Goal: Task Accomplishment & Management: Complete application form

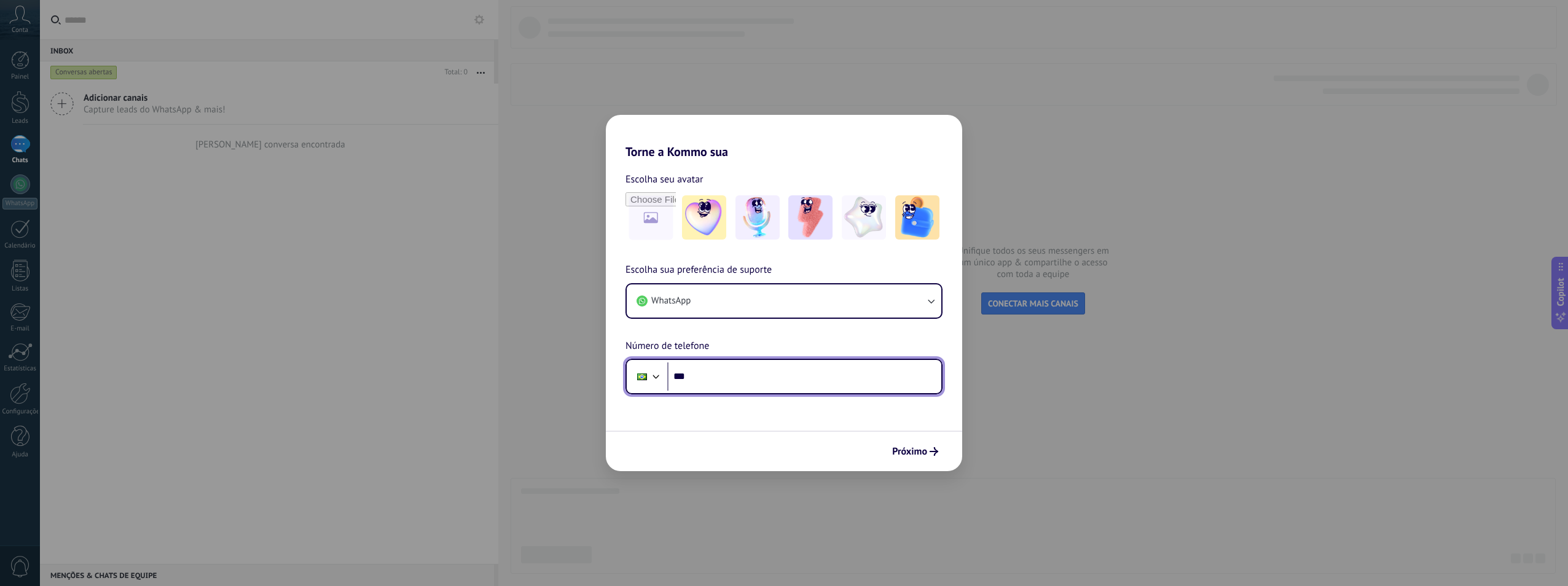
click at [778, 379] on input "***" at bounding box center [804, 376] width 274 height 28
click at [786, 375] on input "***" at bounding box center [804, 376] width 274 height 28
paste input "**********"
type input "**********"
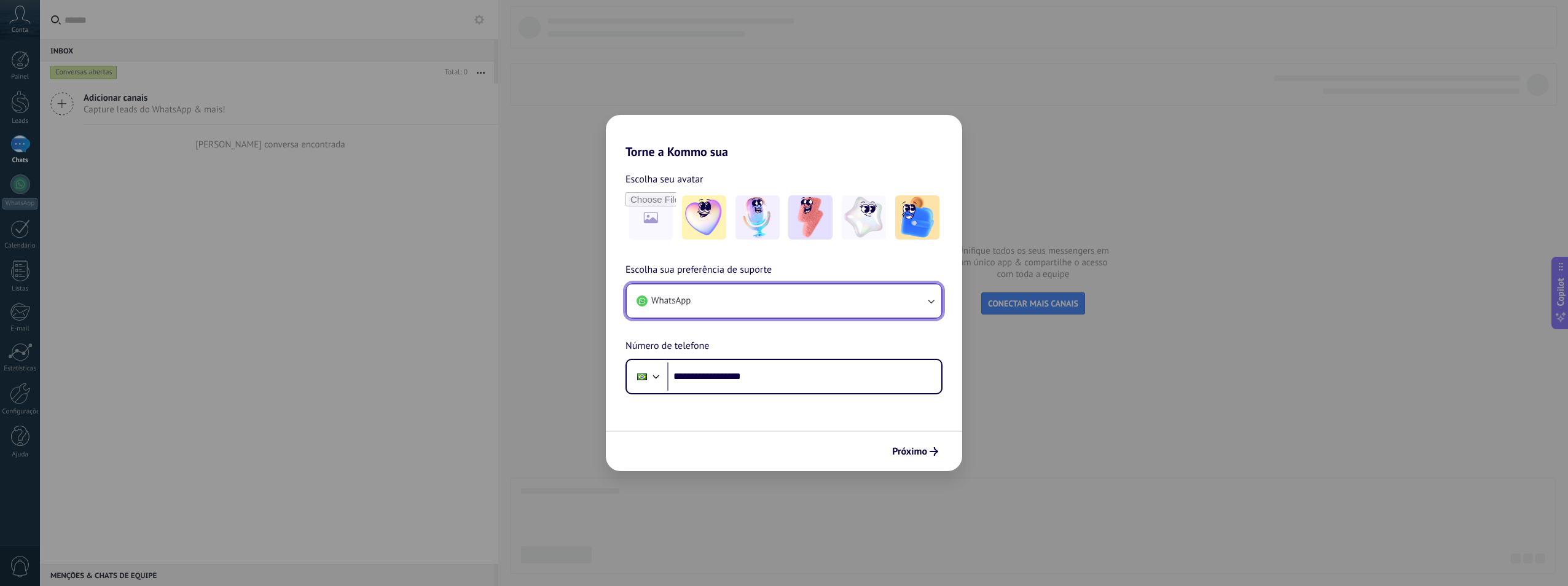
click at [732, 295] on button "WhatsApp" at bounding box center [784, 301] width 315 height 33
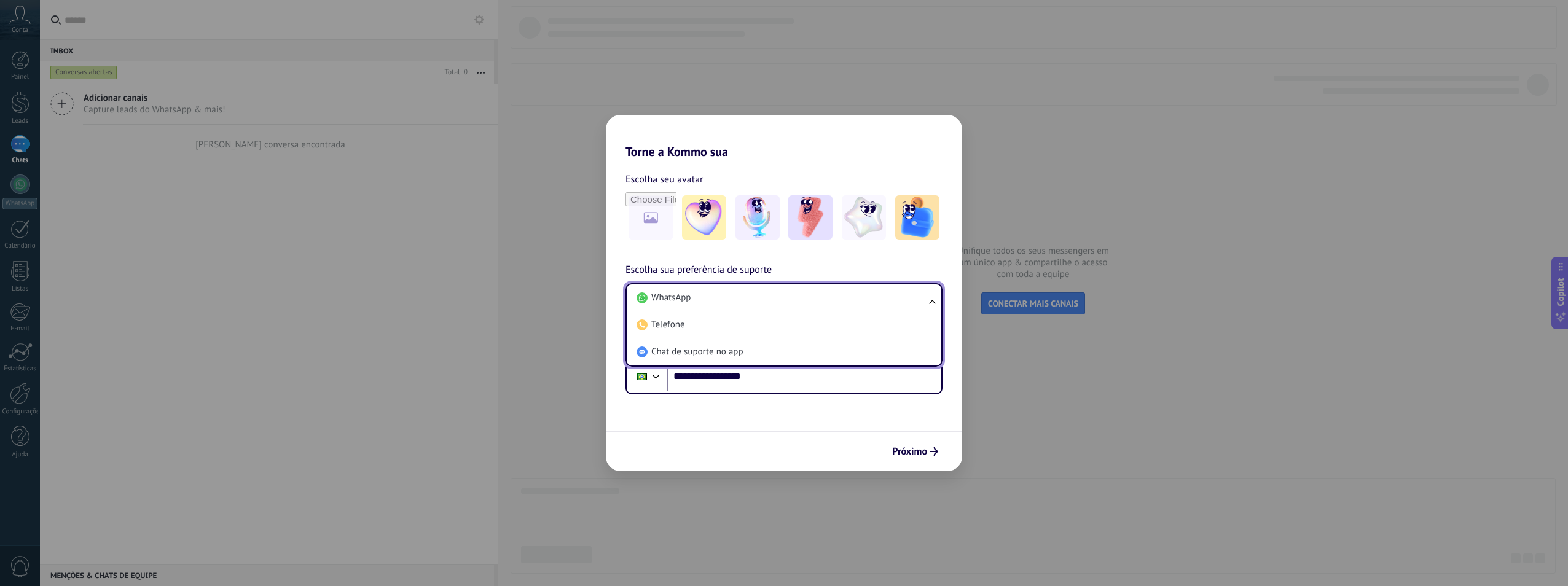
click at [864, 262] on div "**********" at bounding box center [784, 276] width 357 height 235
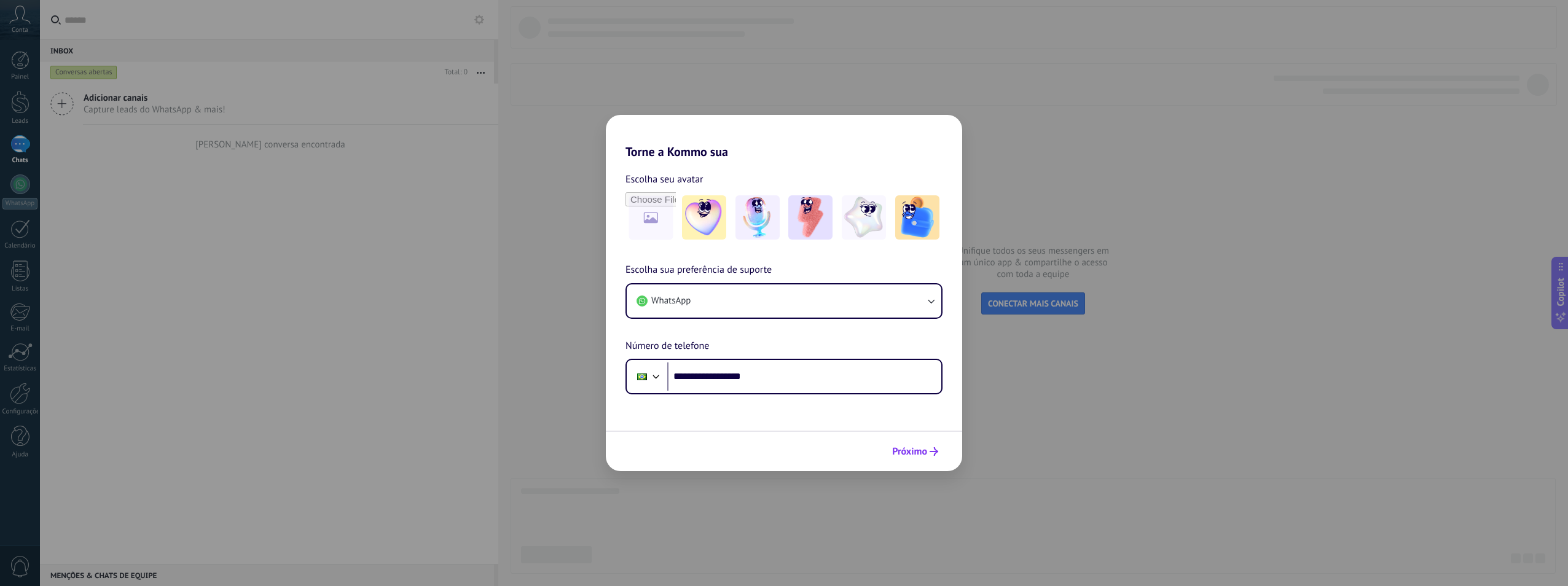
click at [929, 448] on span "Próximo" at bounding box center [915, 451] width 46 height 9
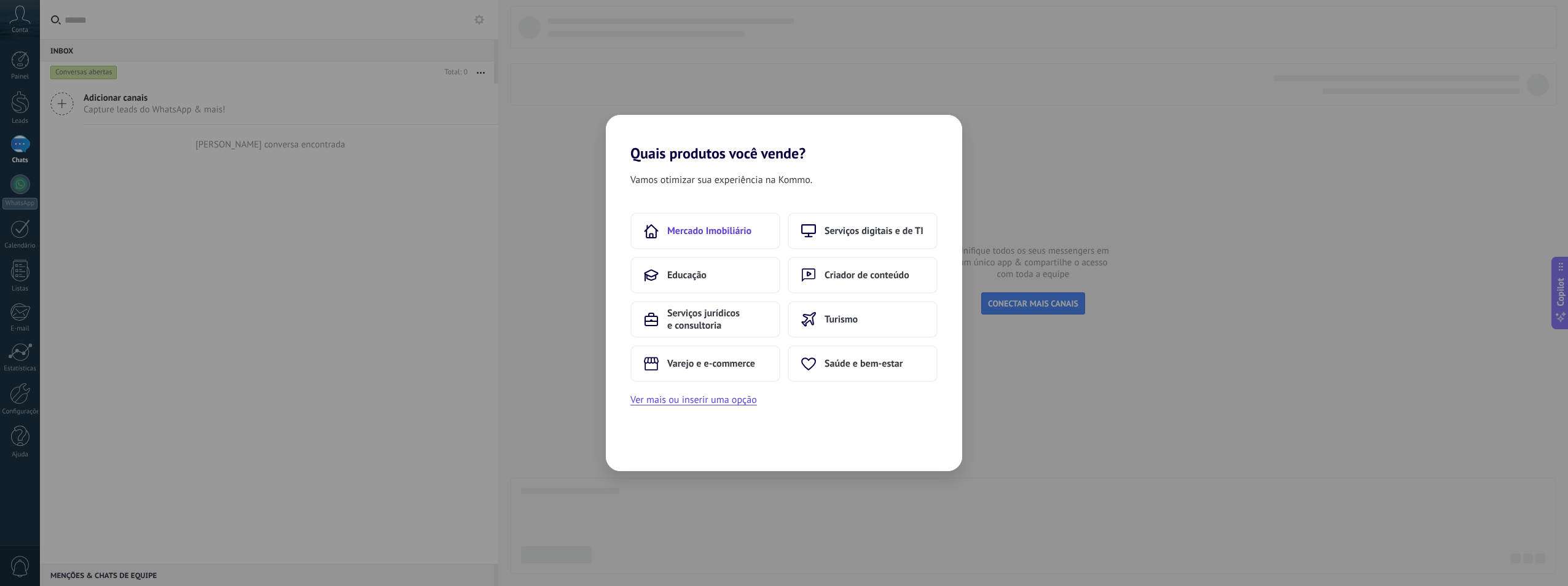
click at [679, 232] on span "Mercado Imobiliário" at bounding box center [709, 230] width 84 height 12
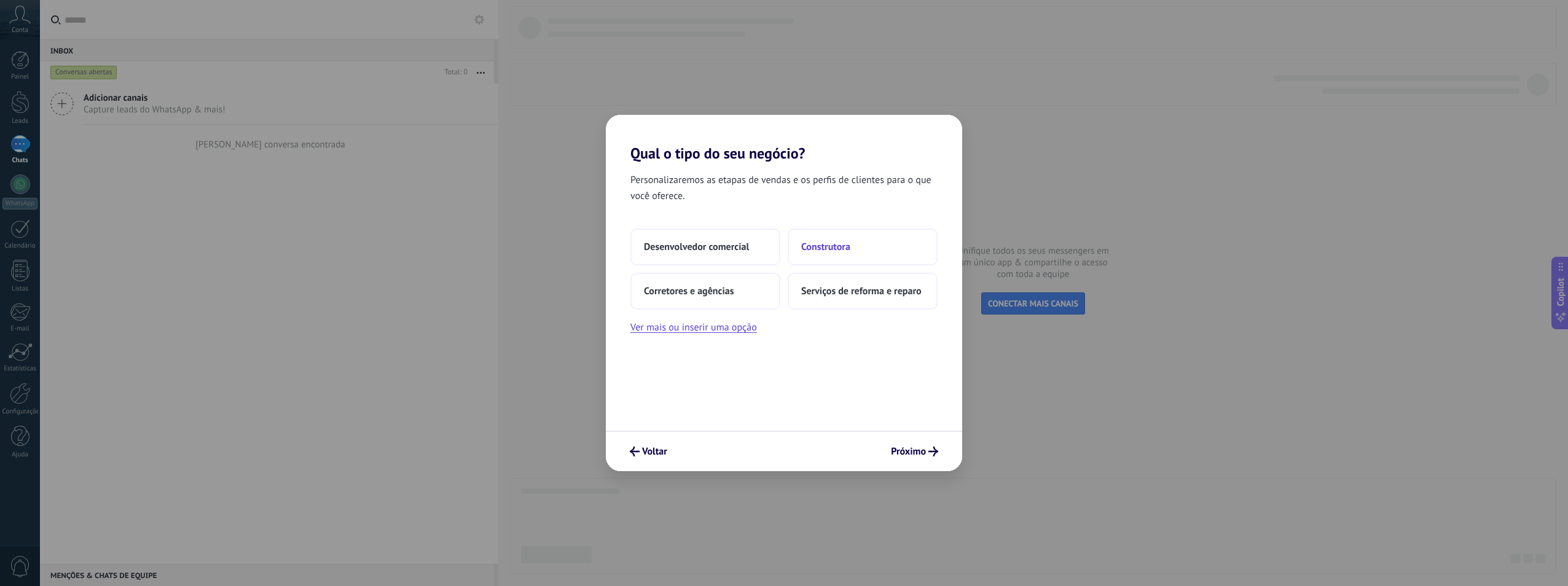
click at [825, 242] on span "Construtora" at bounding box center [825, 246] width 49 height 12
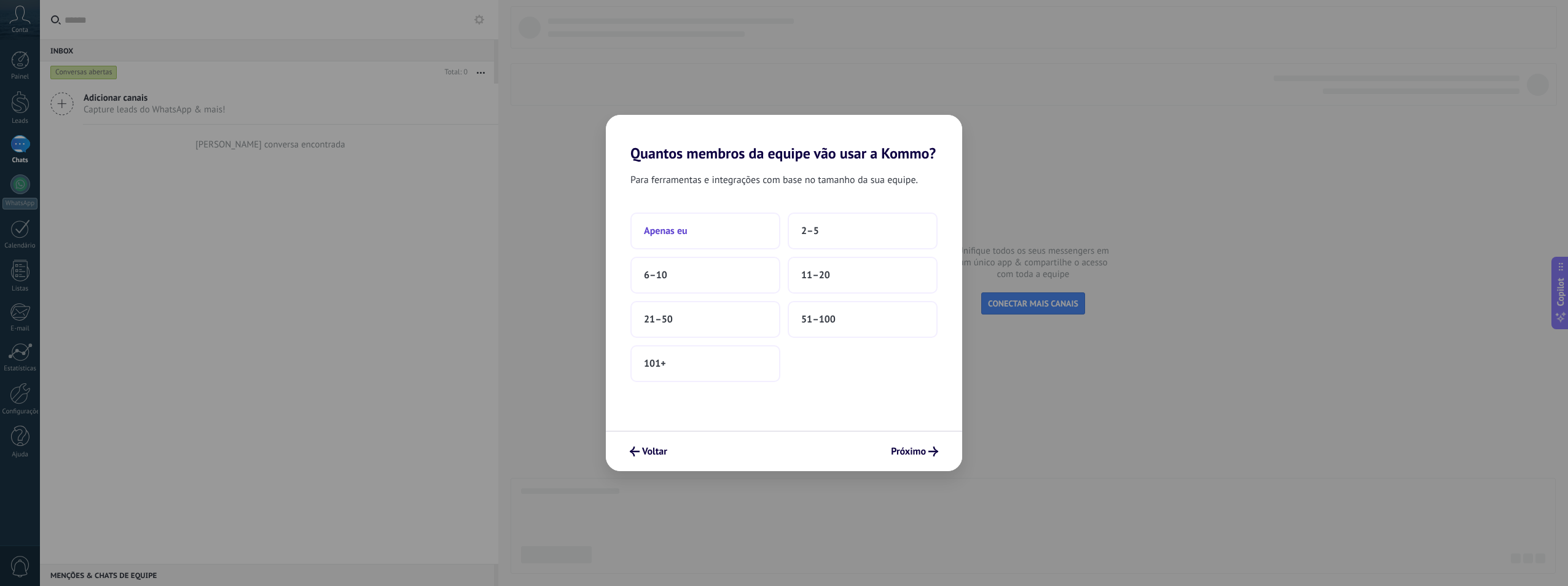
click at [664, 245] on button "Apenas eu" at bounding box center [705, 230] width 150 height 36
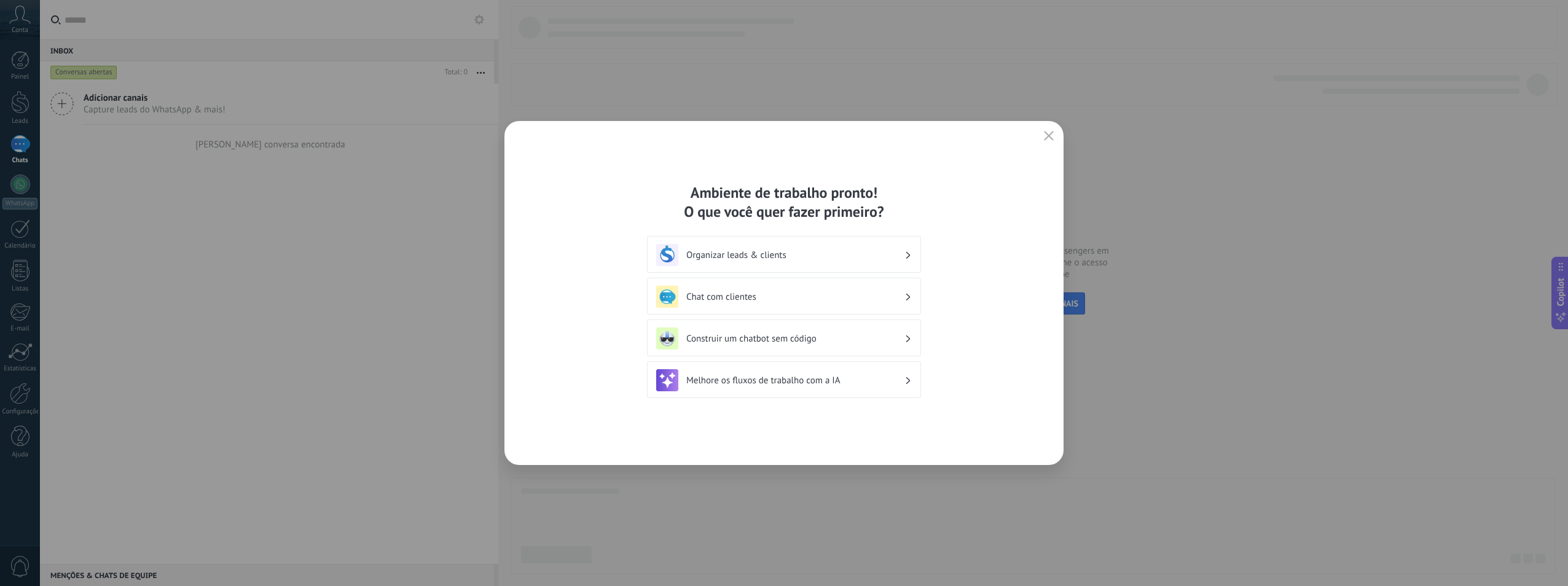
click at [814, 255] on h3 "Organizar leads & clients" at bounding box center [795, 255] width 218 height 11
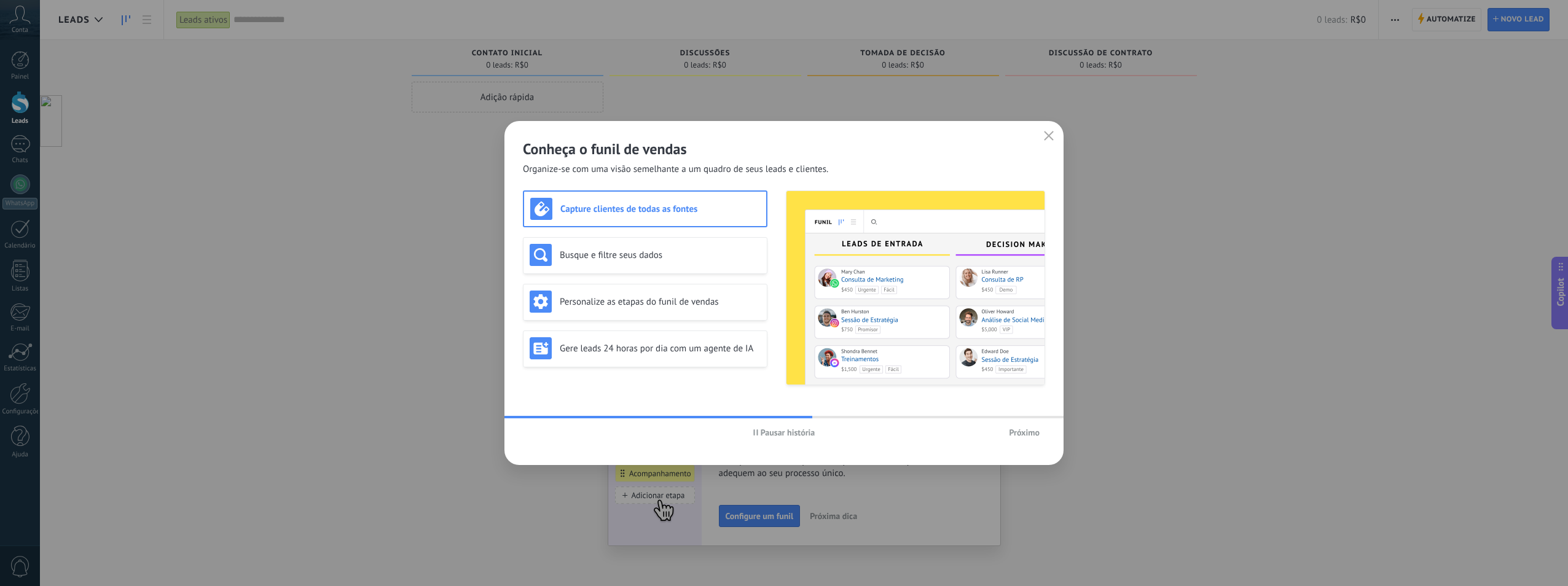
click at [605, 323] on div "Capture clientes de todas as fontes Busque e filtre seus dados Personalize as e…" at bounding box center [645, 288] width 245 height 195
click at [607, 311] on div "Personalize as etapas do funil de vendas" at bounding box center [645, 302] width 231 height 22
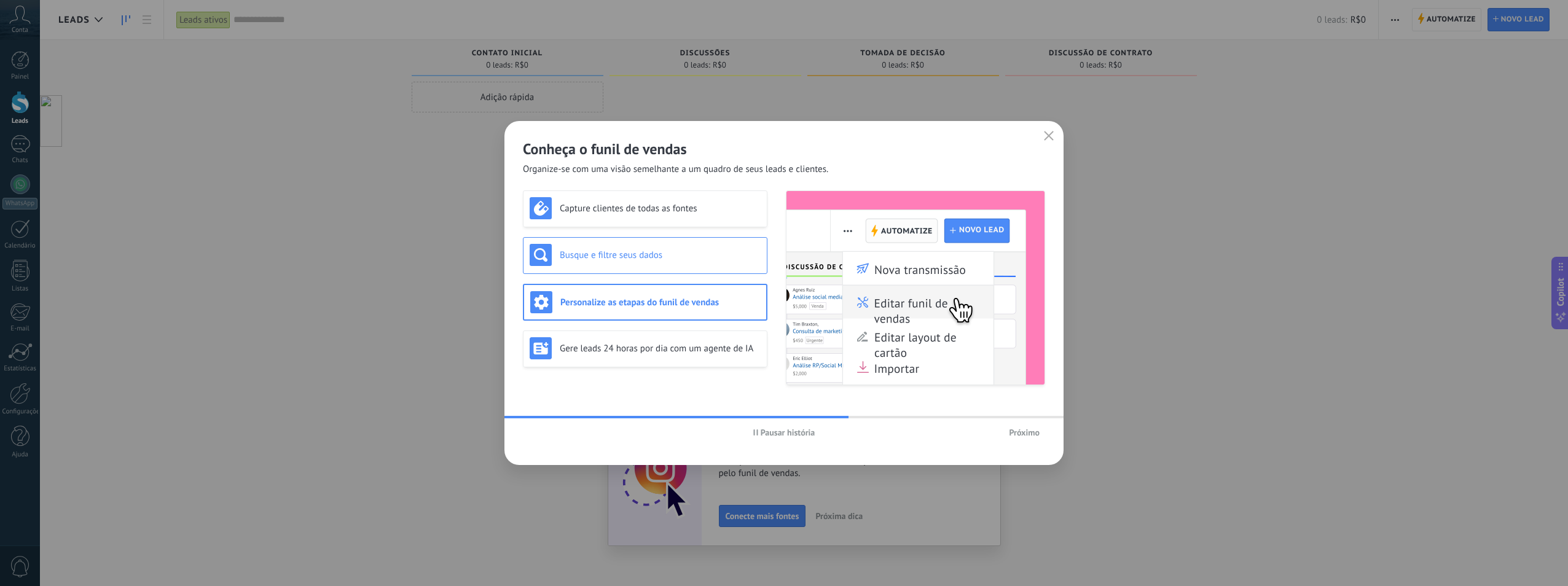
click at [632, 259] on h3 "Busque e filtre seus dados" at bounding box center [661, 255] width 201 height 11
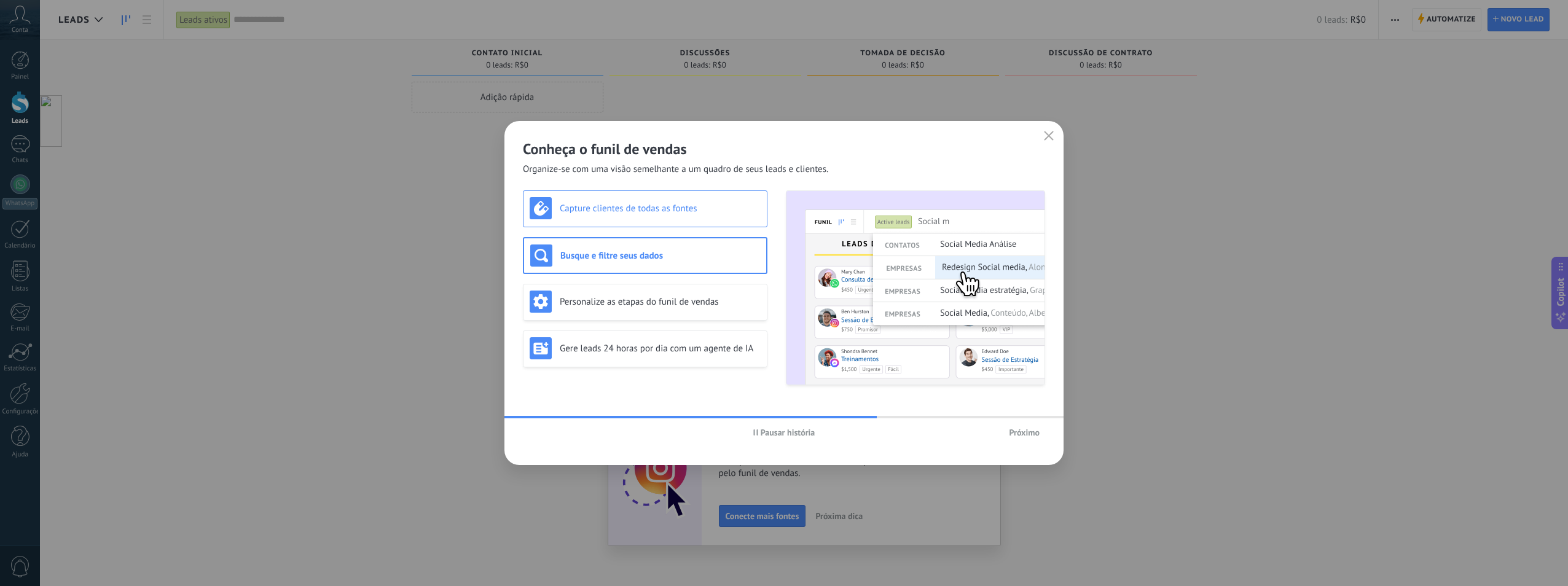
click at [657, 216] on div "Capture clientes de todas as fontes" at bounding box center [645, 207] width 231 height 22
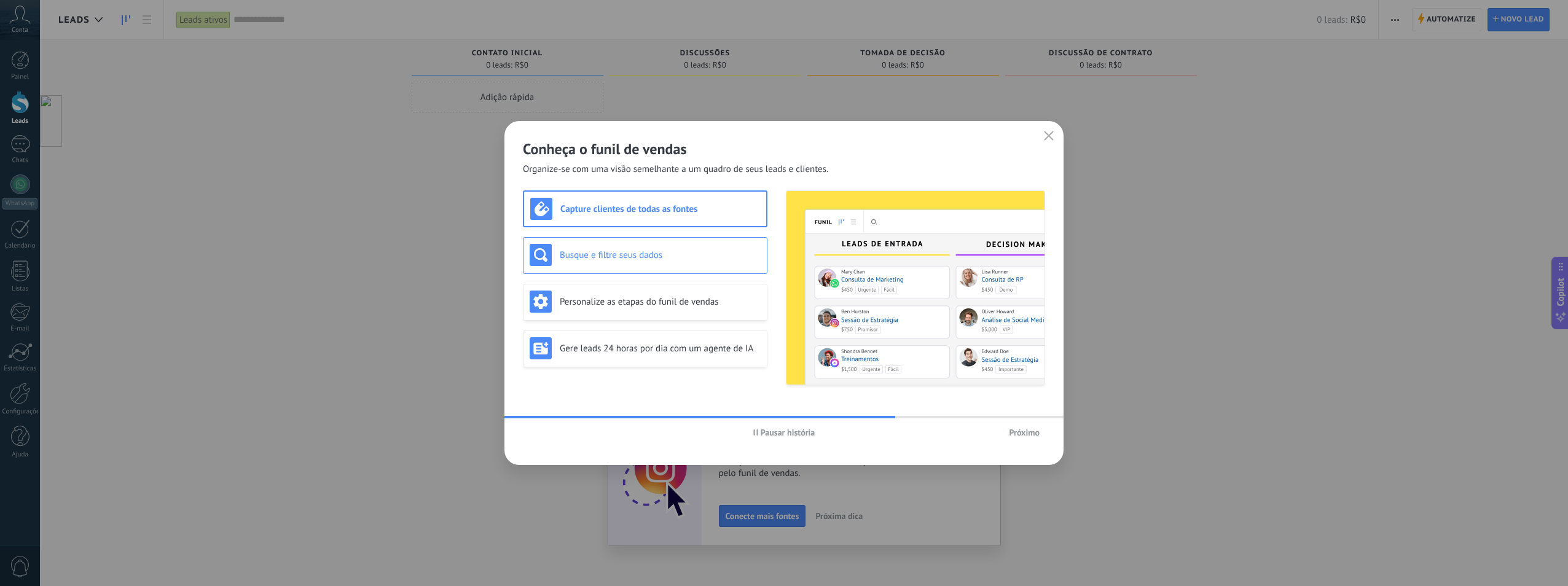
click at [645, 261] on div "Busque e filtre seus dados" at bounding box center [645, 255] width 231 height 22
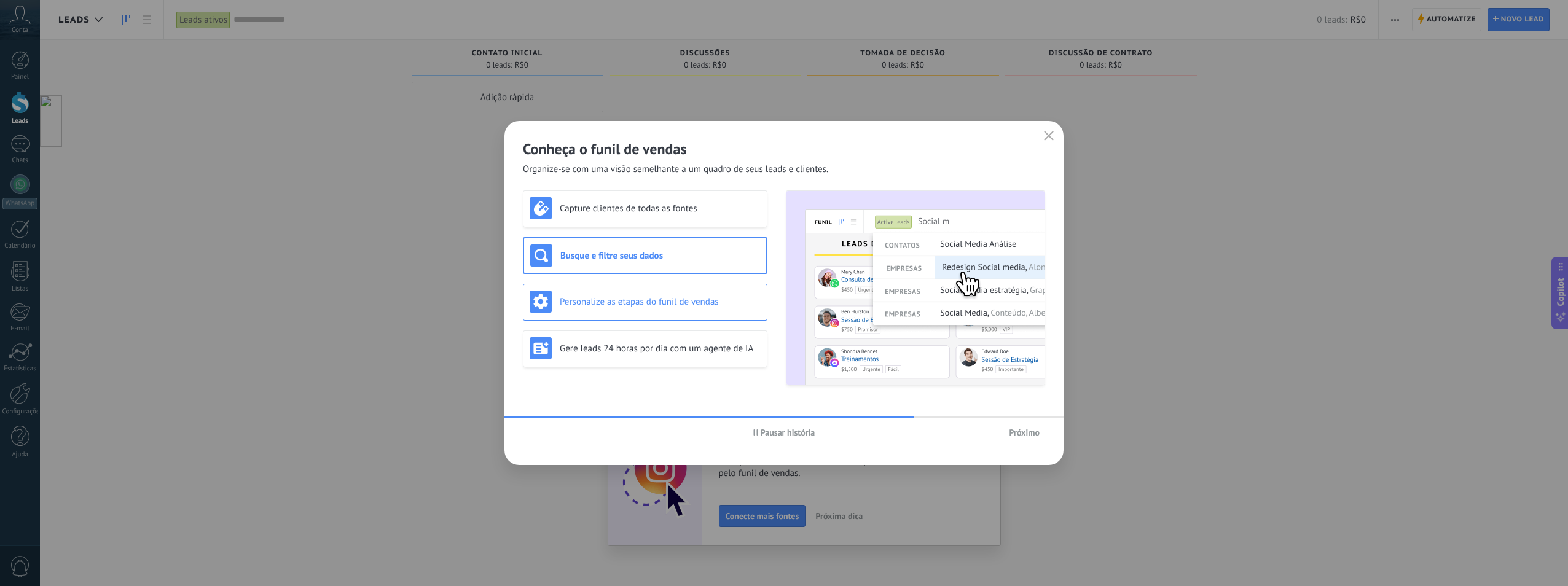
click at [639, 296] on h3 "Personalize as etapas do funil de vendas" at bounding box center [661, 302] width 201 height 11
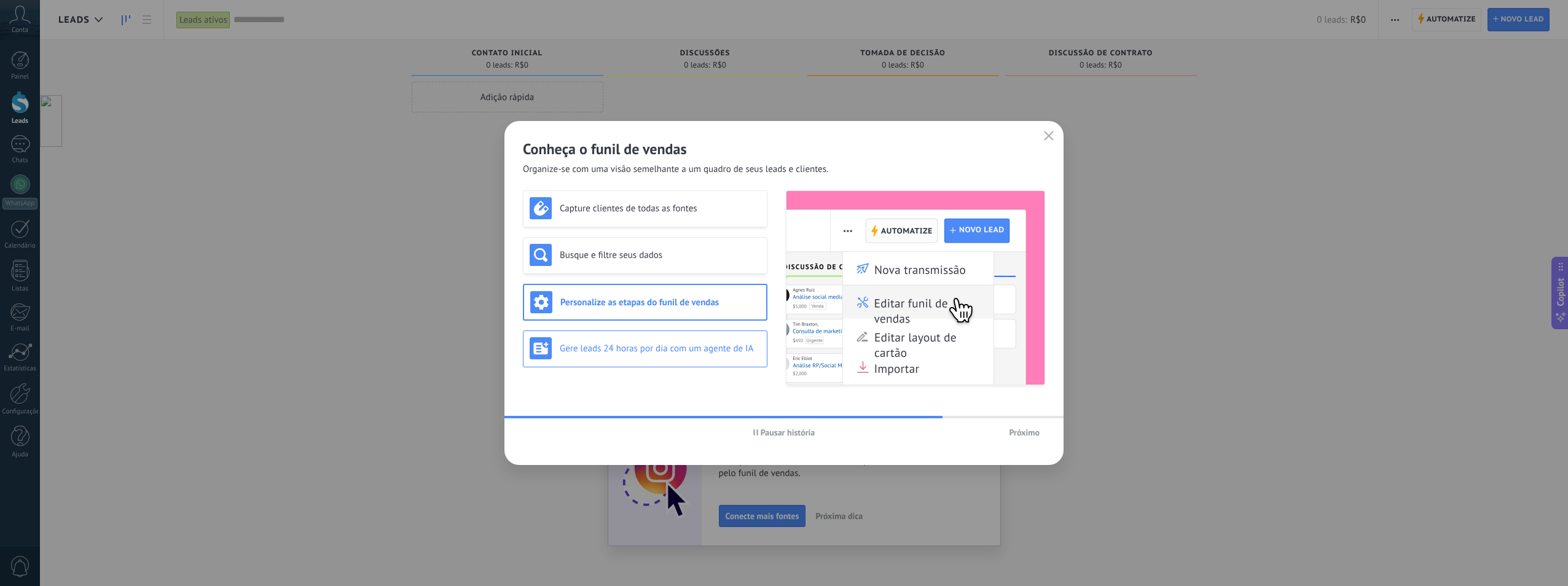
click at [621, 339] on div "Gere leads 24 horas por dia com um agente de IA" at bounding box center [645, 348] width 231 height 22
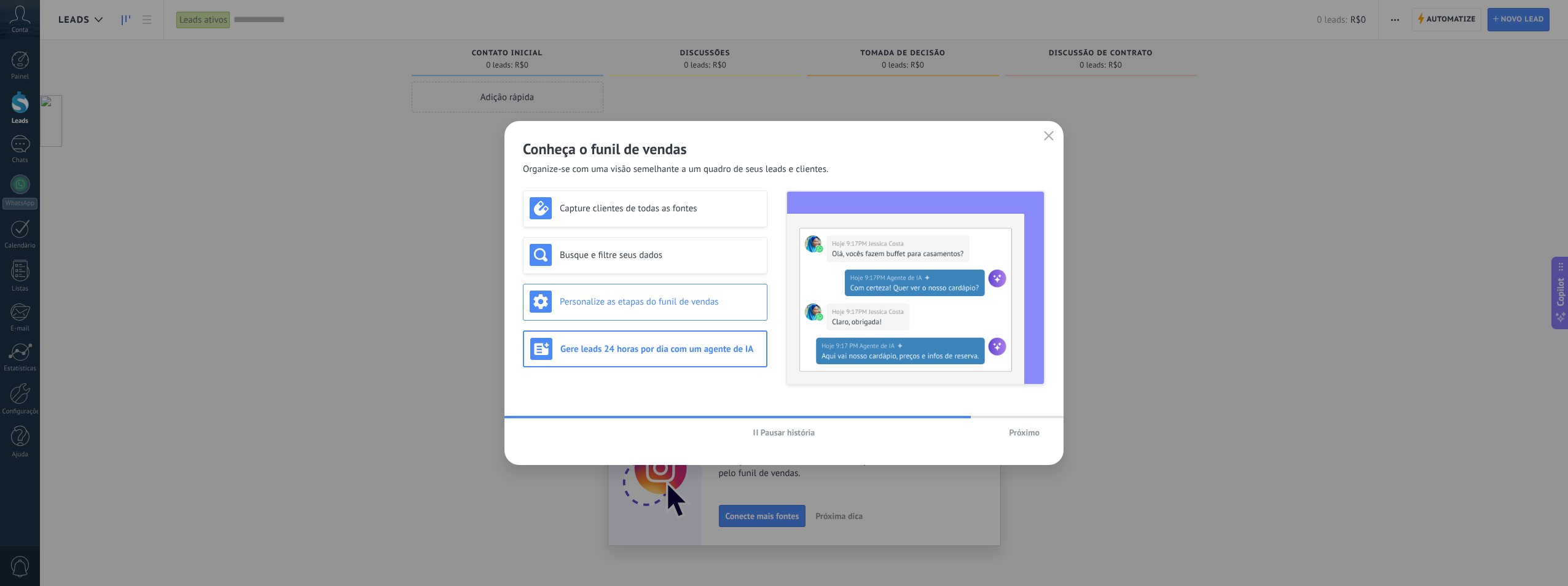
click at [633, 285] on div "Personalize as etapas do funil de vendas" at bounding box center [645, 302] width 245 height 36
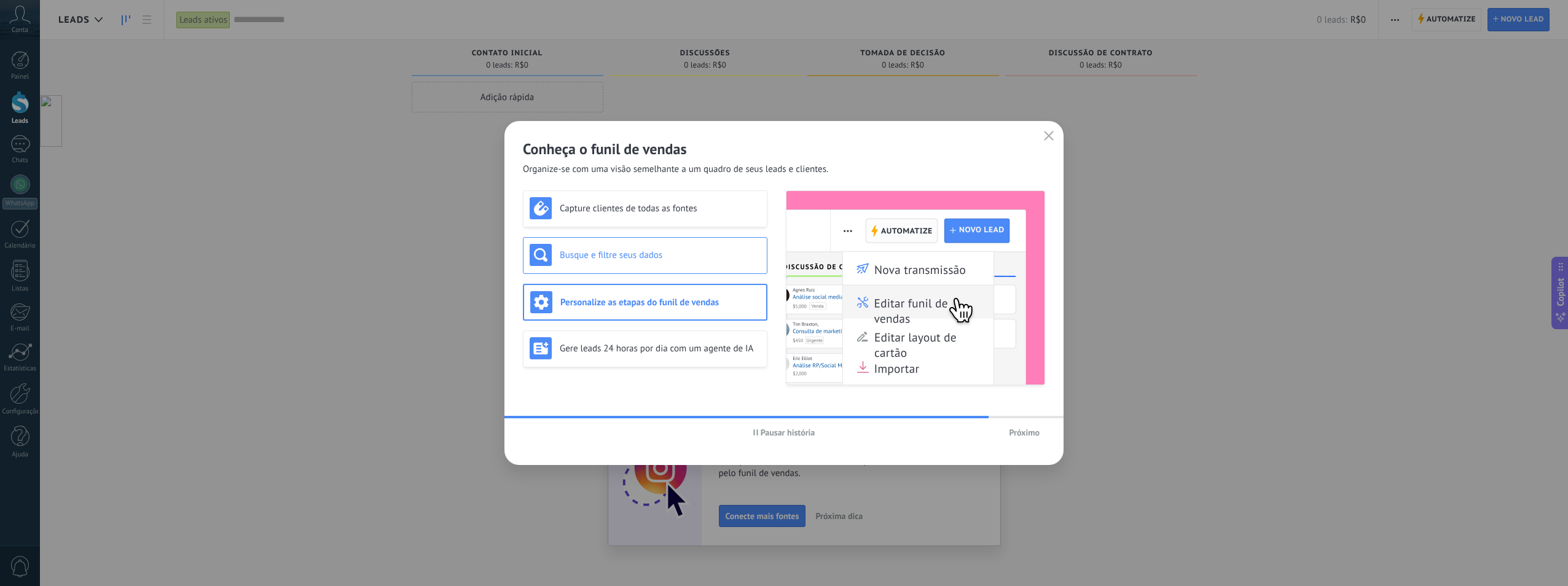
click at [645, 260] on h3 "Busque e filtre seus dados" at bounding box center [661, 255] width 201 height 11
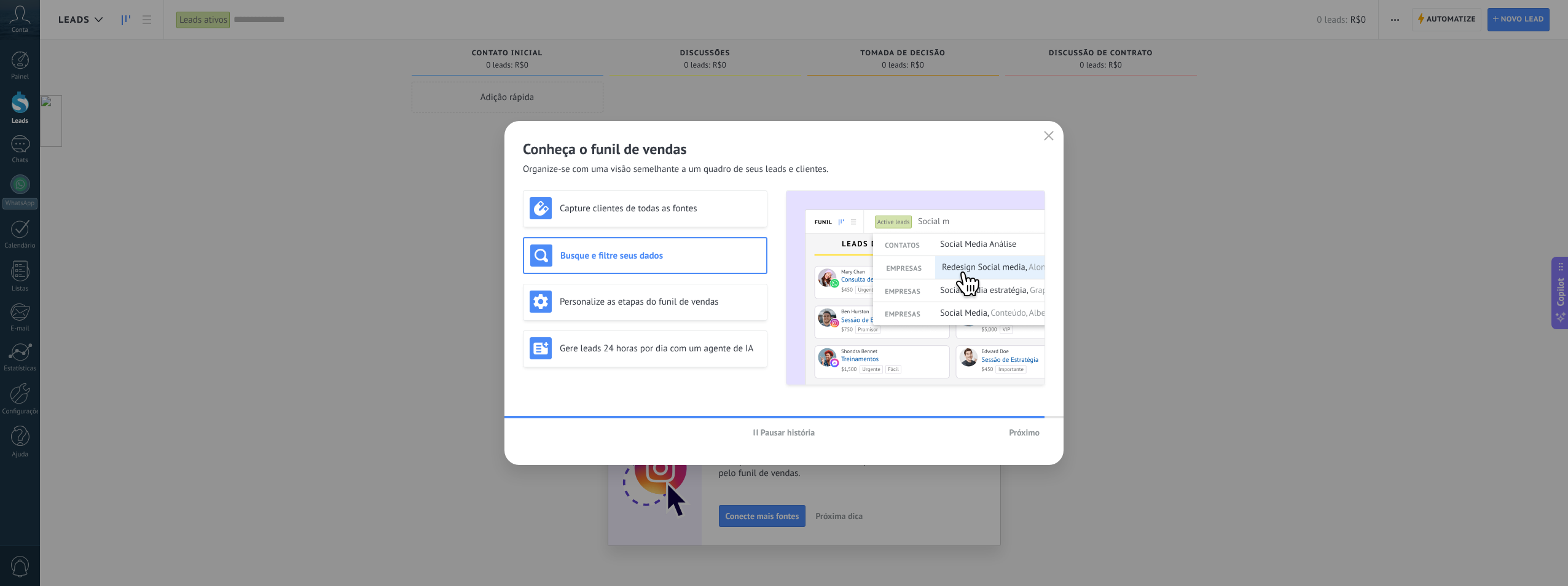
click at [1032, 431] on span "Próximo" at bounding box center [1025, 432] width 31 height 9
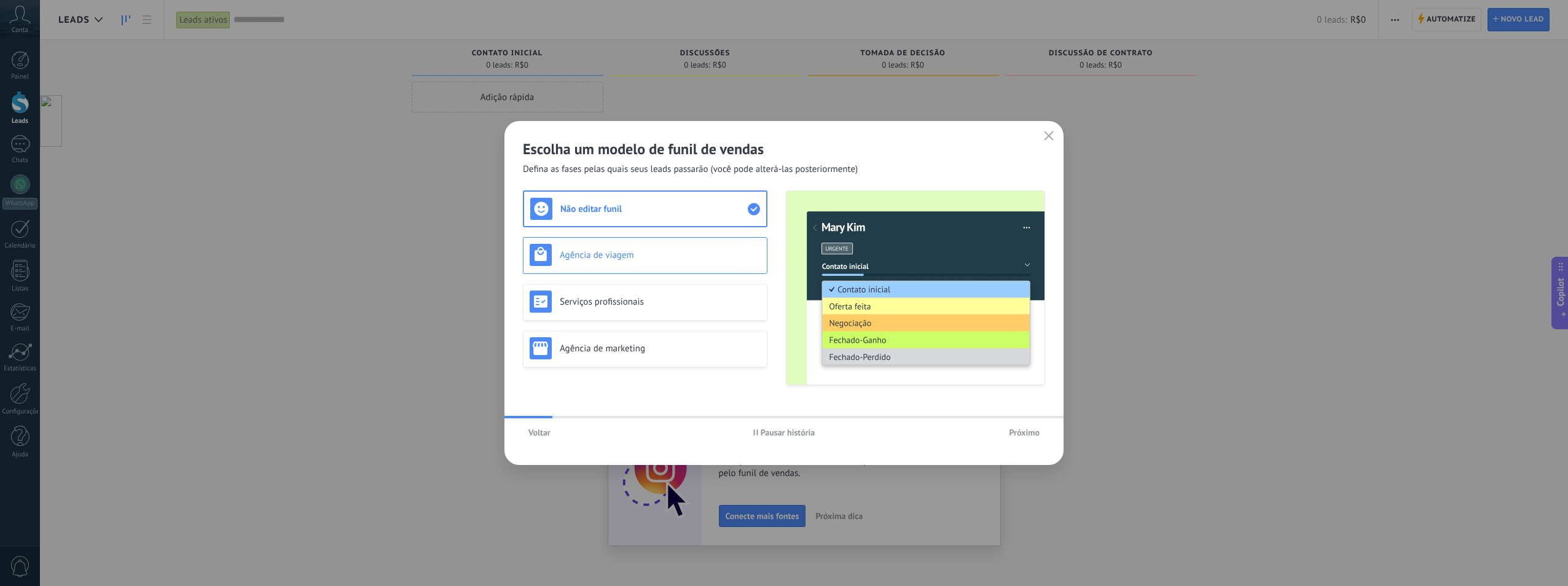
click at [634, 257] on h3 "Agência de viagem" at bounding box center [661, 255] width 201 height 11
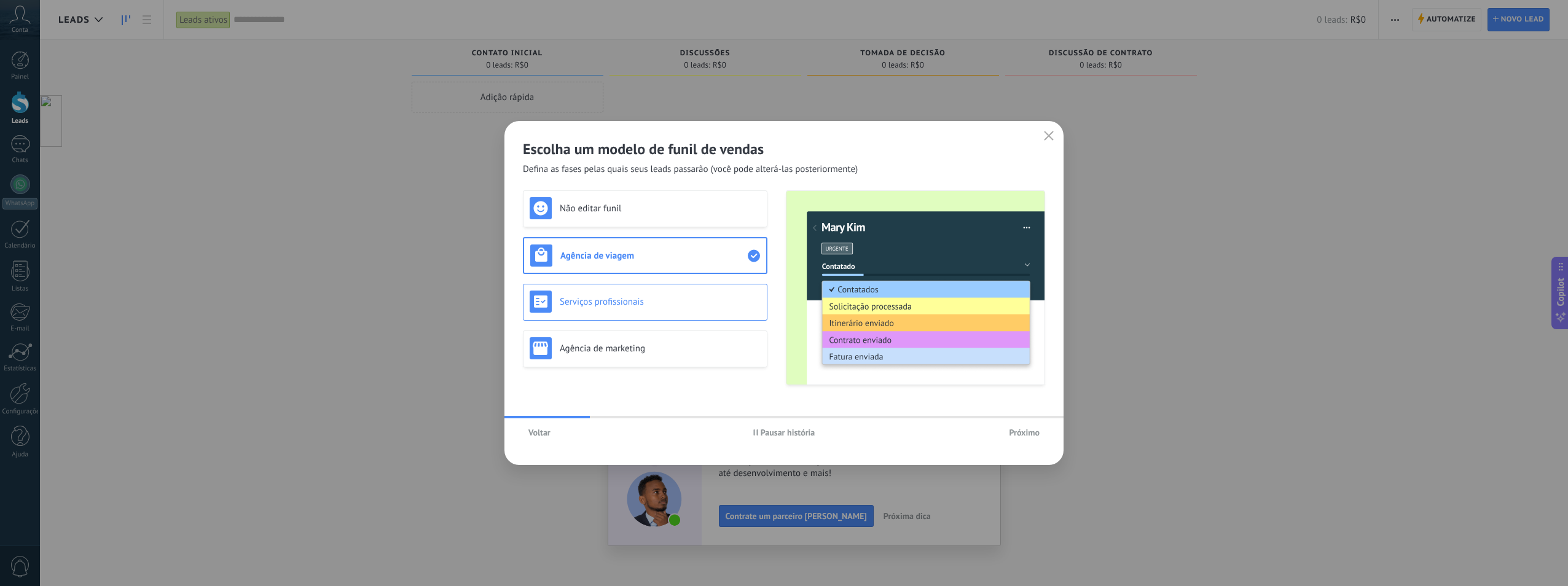
click at [616, 290] on div "Serviços profissionais" at bounding box center [645, 302] width 245 height 36
click at [613, 335] on div "Agência de marketing" at bounding box center [645, 349] width 245 height 36
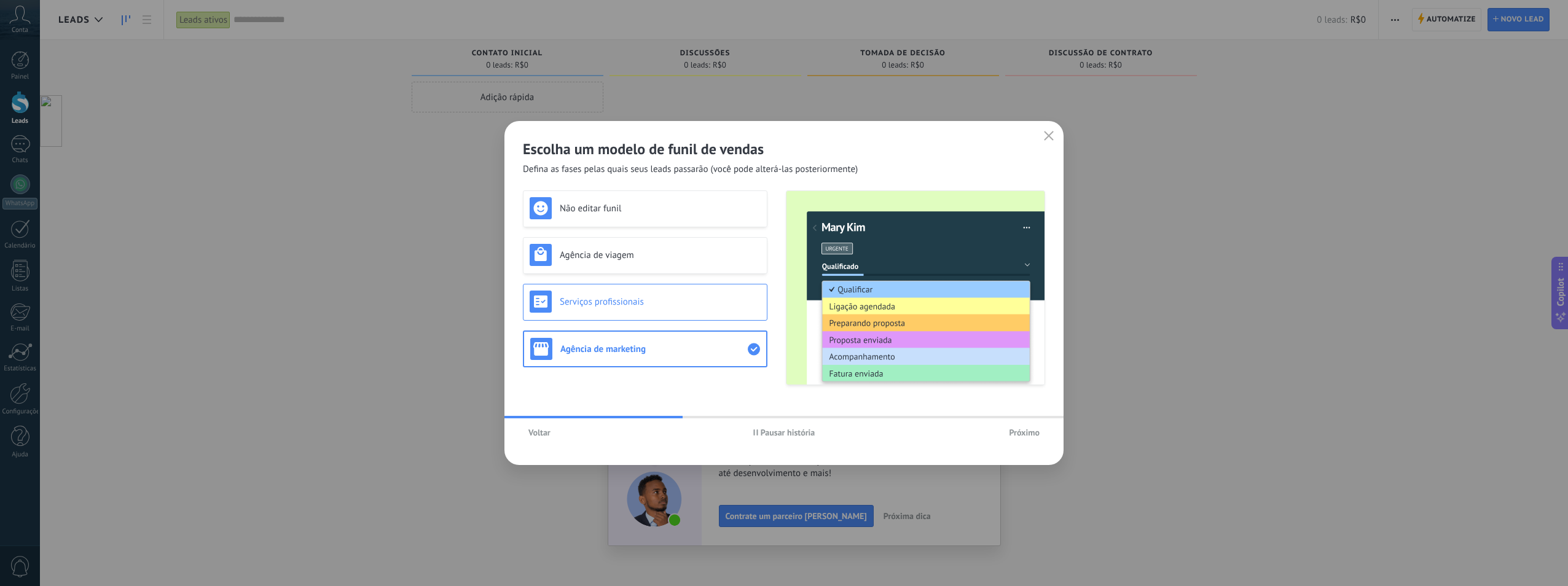
drag, startPoint x: 619, startPoint y: 301, endPoint x: 623, endPoint y: 285, distance: 16.5
click at [619, 301] on h3 "Serviços profissionais" at bounding box center [661, 302] width 201 height 11
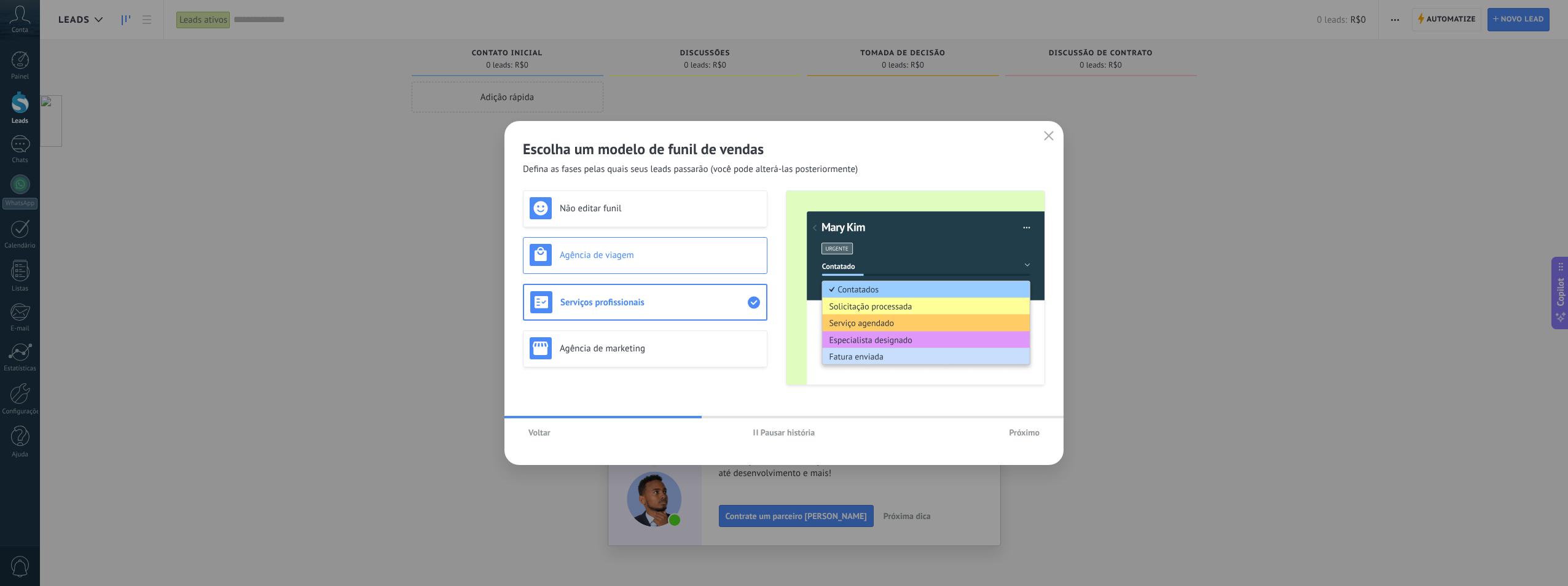
click at [610, 269] on div "Agência de viagem" at bounding box center [645, 255] width 245 height 36
click at [614, 205] on h3 "Não editar funil" at bounding box center [661, 208] width 201 height 11
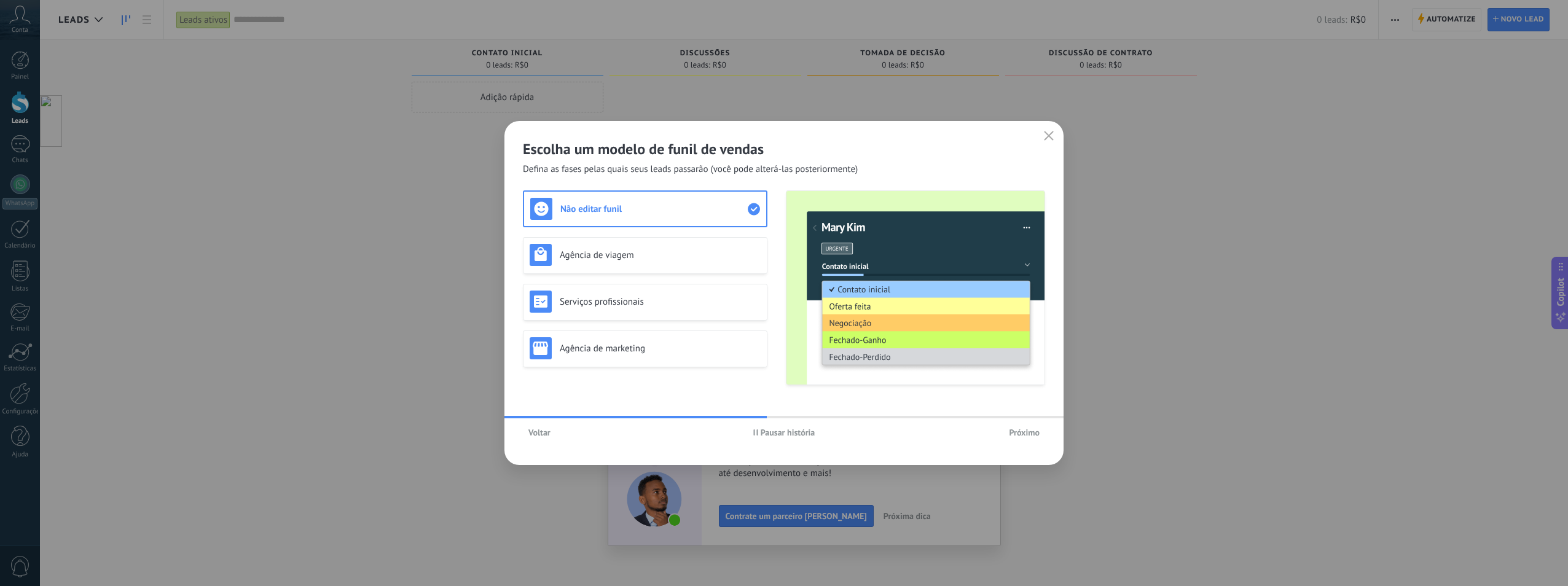
click at [1025, 431] on span "Próximo" at bounding box center [1025, 432] width 31 height 9
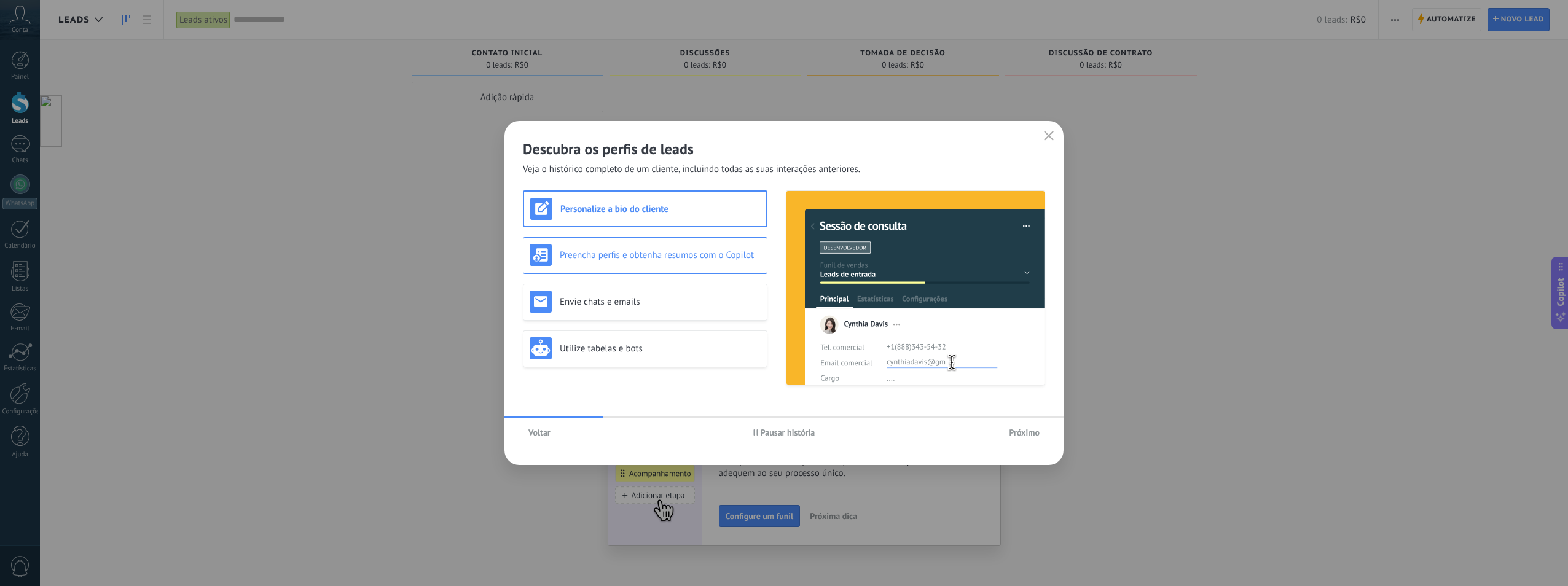
click at [614, 247] on div "Preencha perfis e obtenha resumos com o Copilot" at bounding box center [645, 255] width 231 height 22
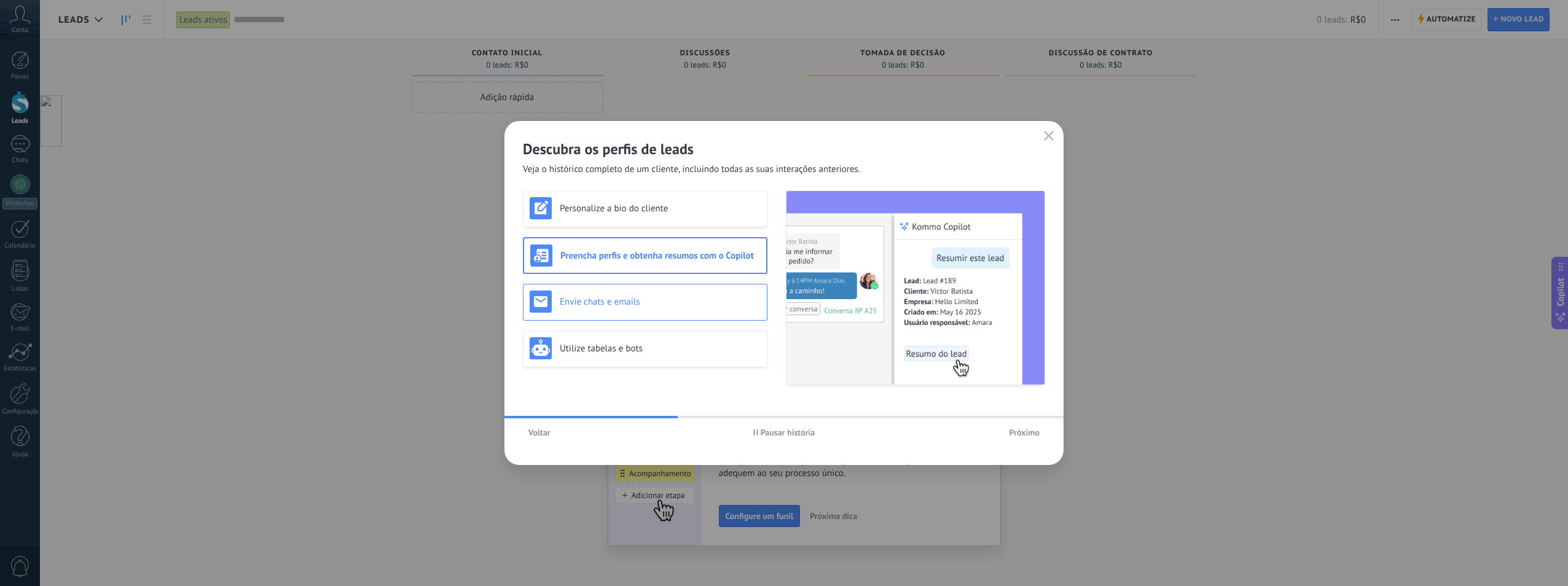
click at [594, 306] on h3 "Envie chats e emails" at bounding box center [661, 302] width 201 height 11
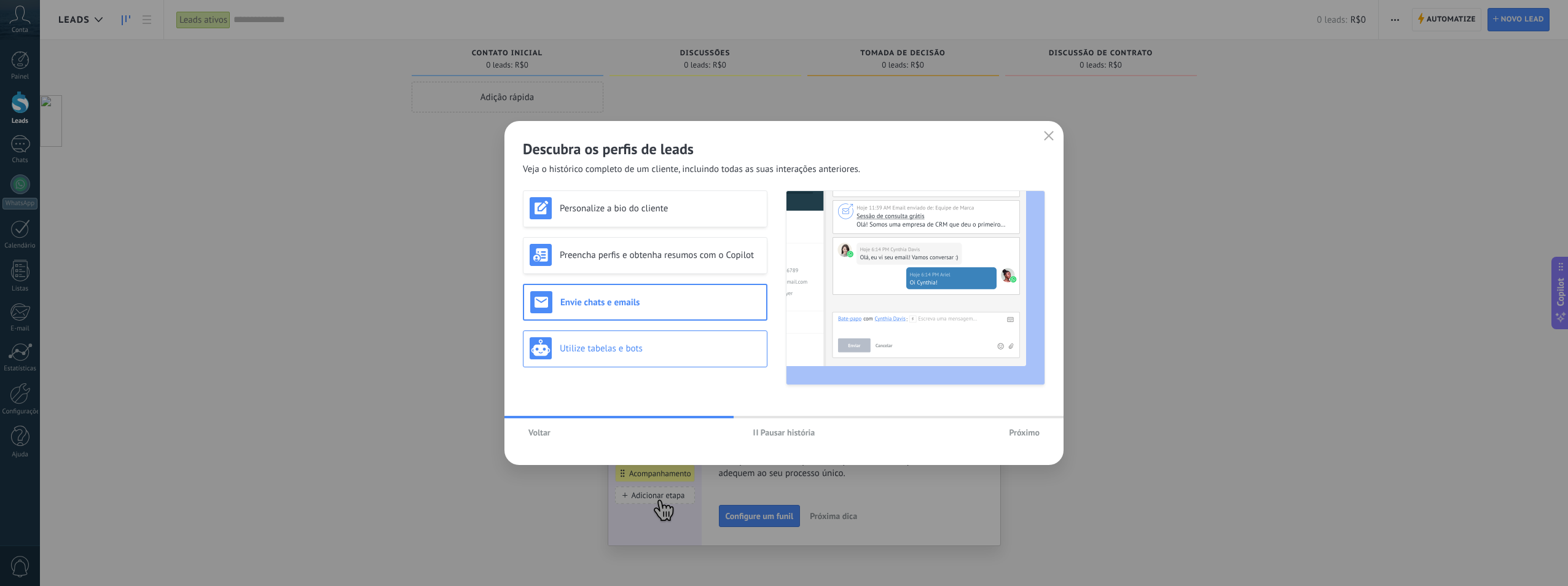
click at [615, 349] on h3 "Utilize tabelas e bots" at bounding box center [661, 349] width 201 height 11
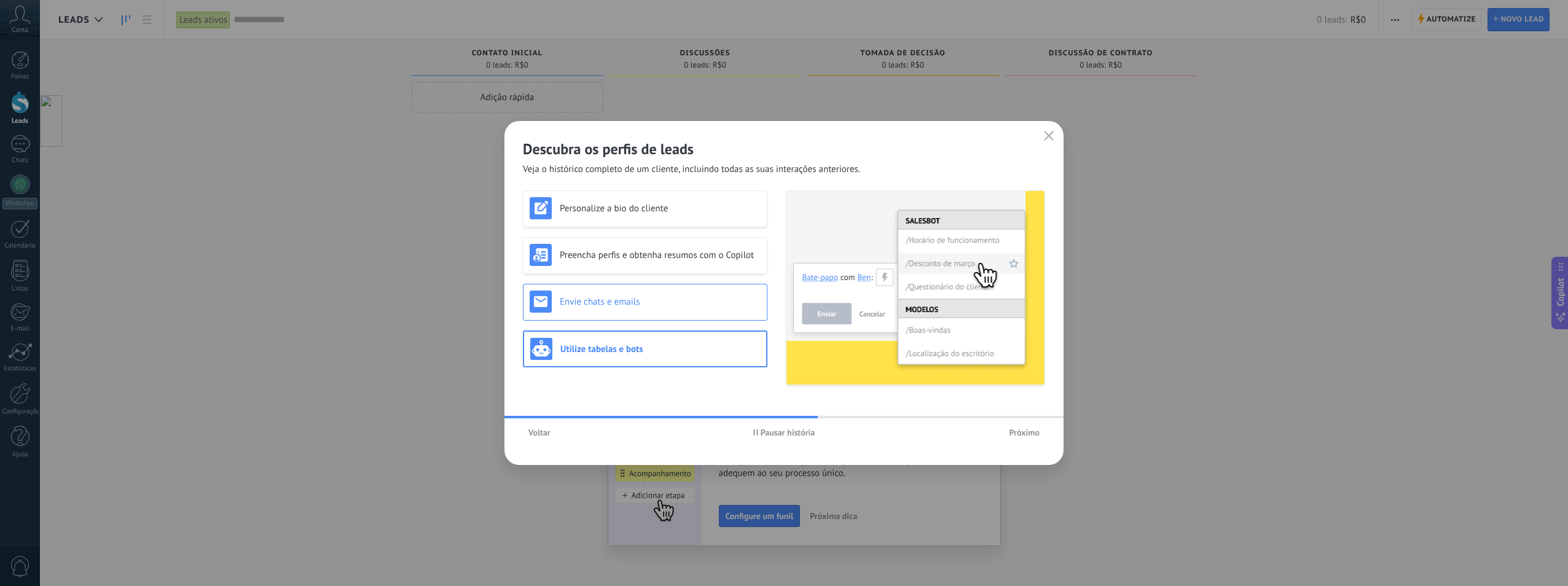
click at [634, 310] on div "Envie chats e emails" at bounding box center [645, 302] width 231 height 22
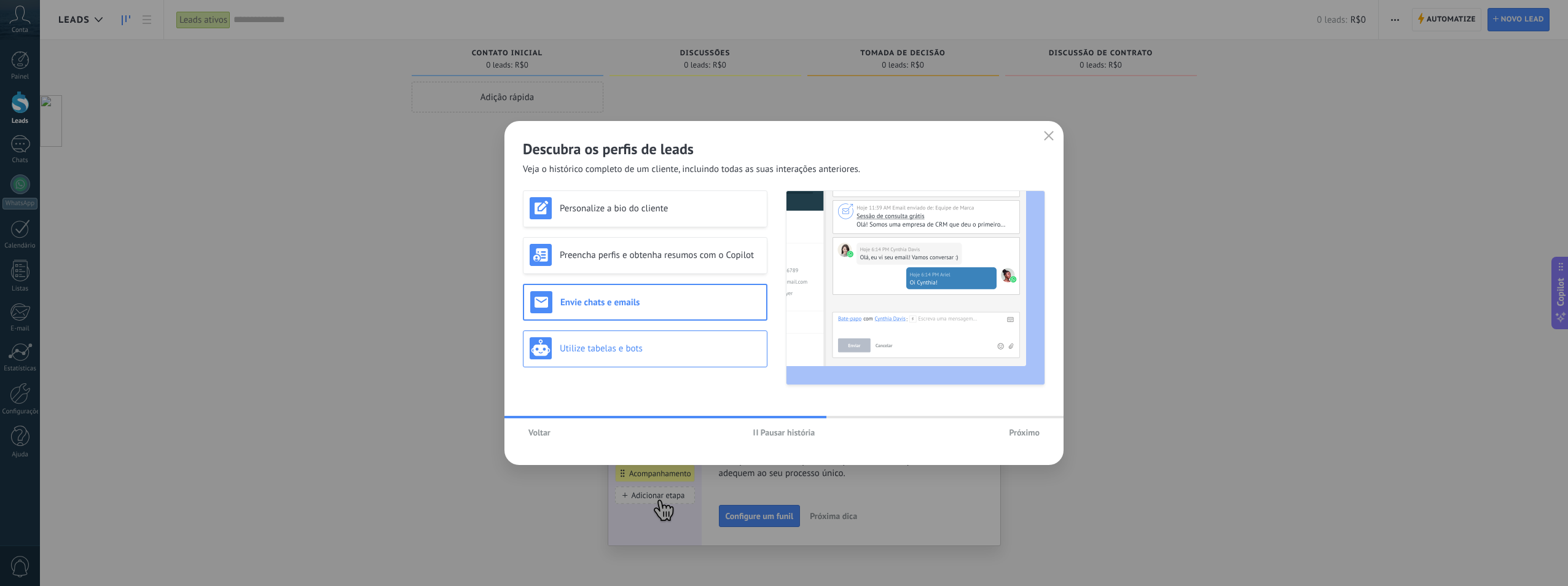
click at [671, 347] on h3 "Utilize tabelas e bots" at bounding box center [661, 349] width 201 height 11
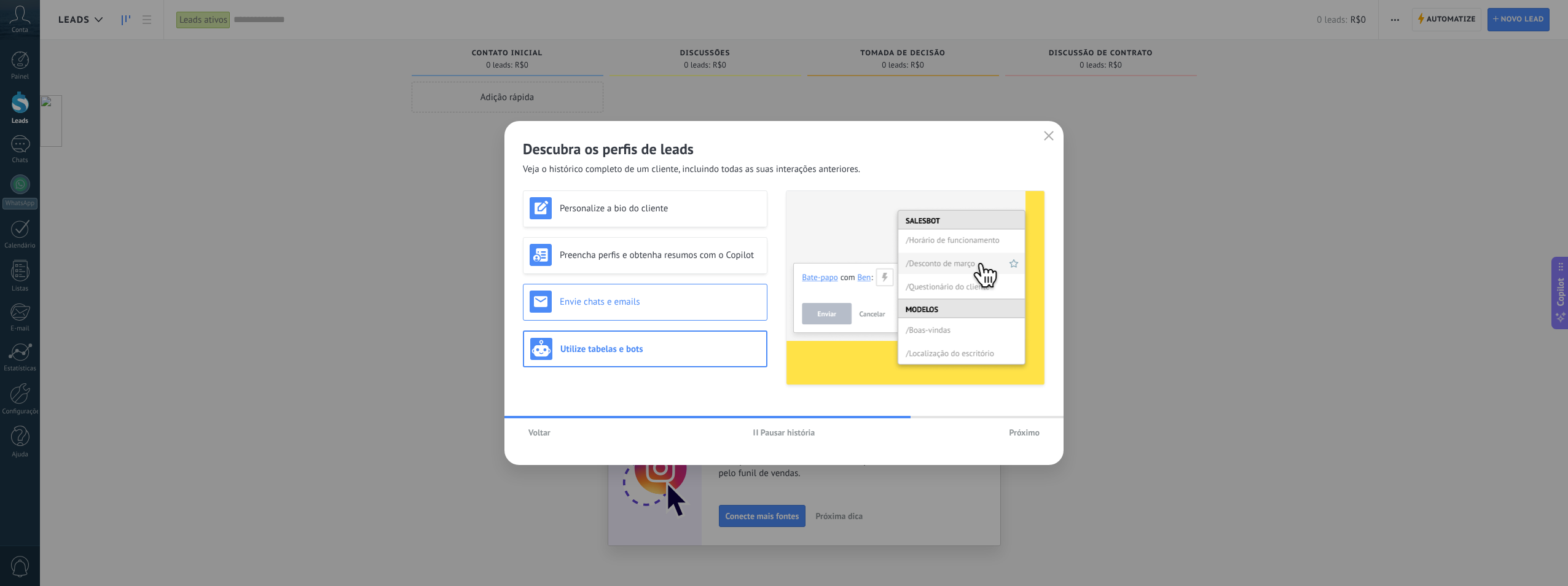
click at [623, 299] on h3 "Envie chats e emails" at bounding box center [661, 302] width 201 height 11
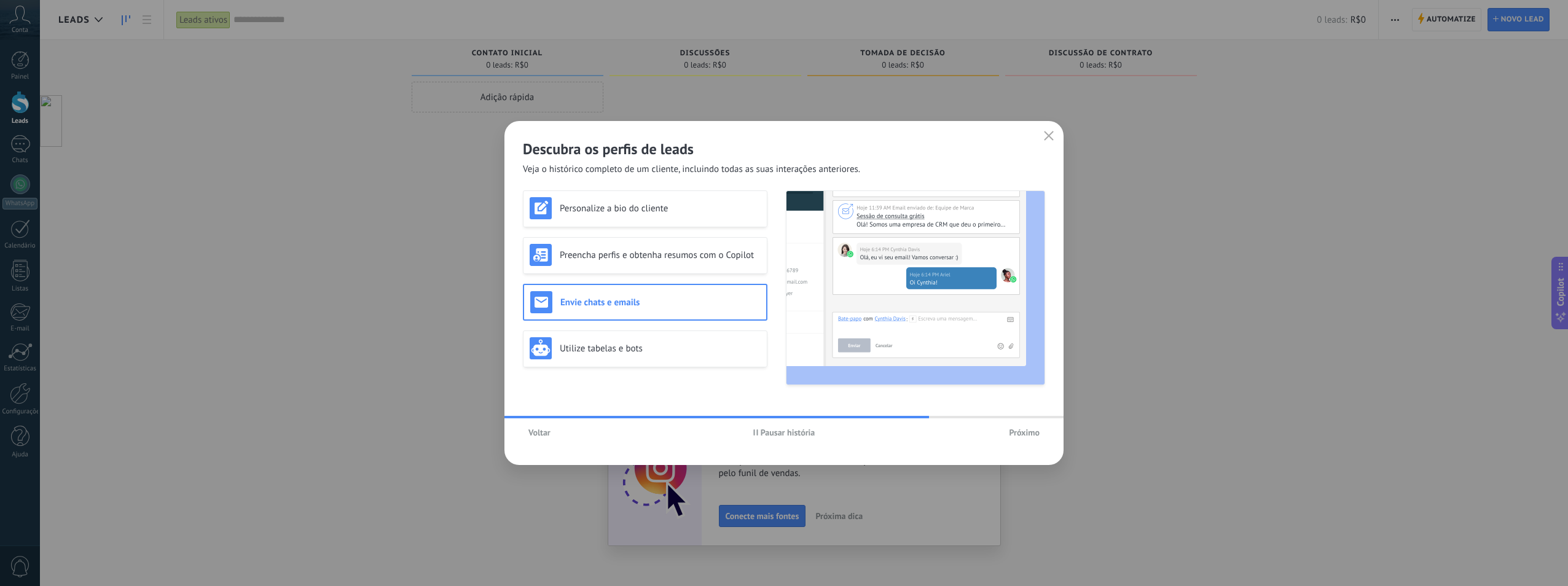
click at [615, 327] on div "Personalize a bio do cliente Preencha perfis e obtenha resumos com o Copilot En…" at bounding box center [645, 288] width 245 height 195
click at [657, 336] on div "Utilize tabelas e bots" at bounding box center [645, 349] width 245 height 36
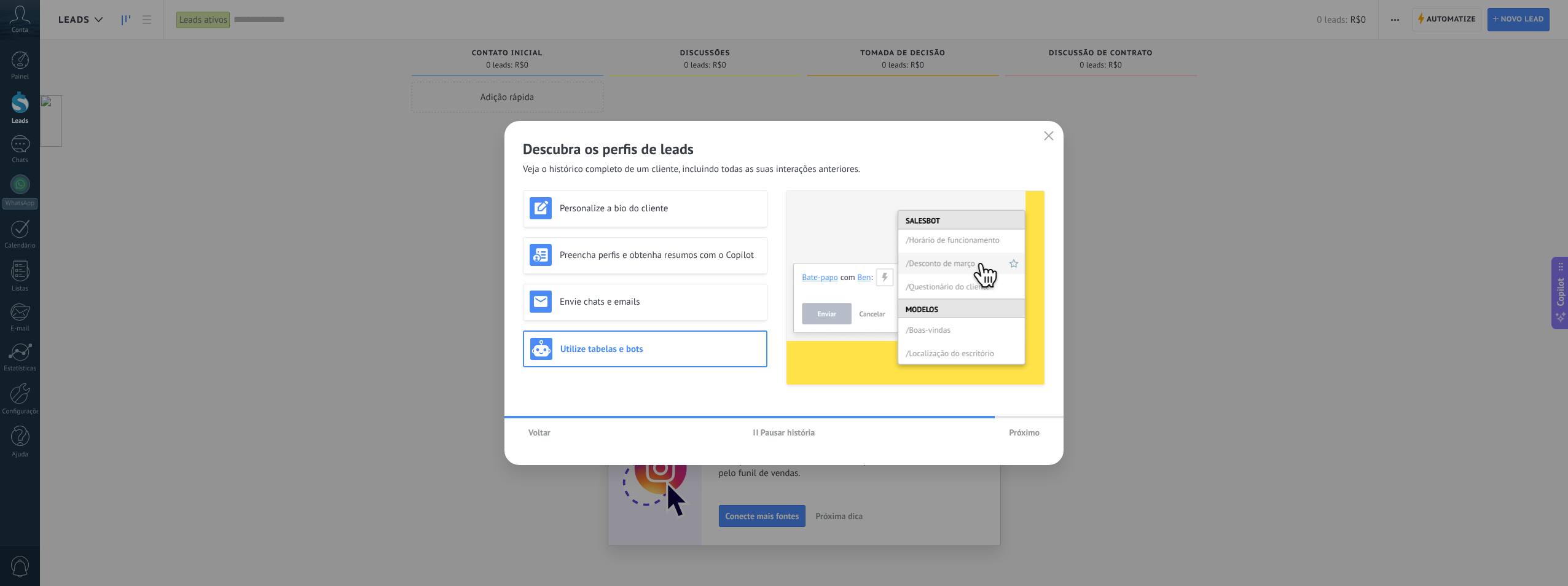
click at [1039, 434] on span "Próximo" at bounding box center [1025, 432] width 31 height 9
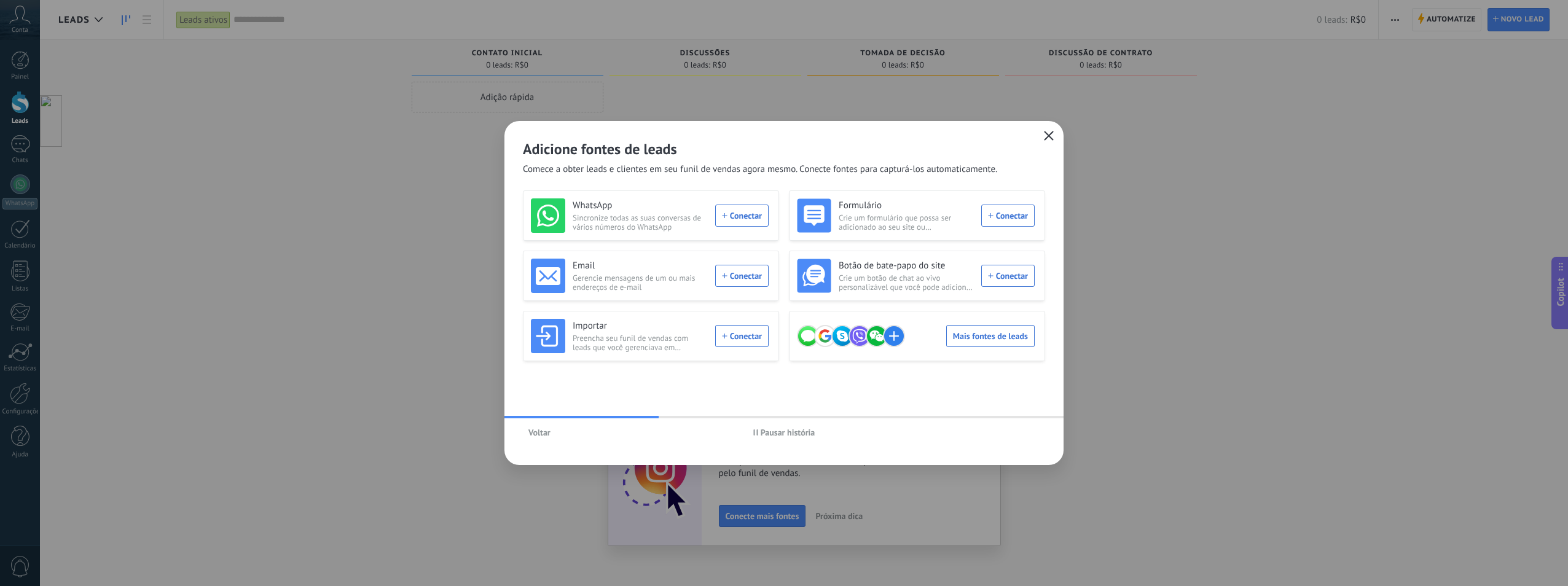
click at [1048, 138] on icon "button" at bounding box center [1049, 135] width 10 height 10
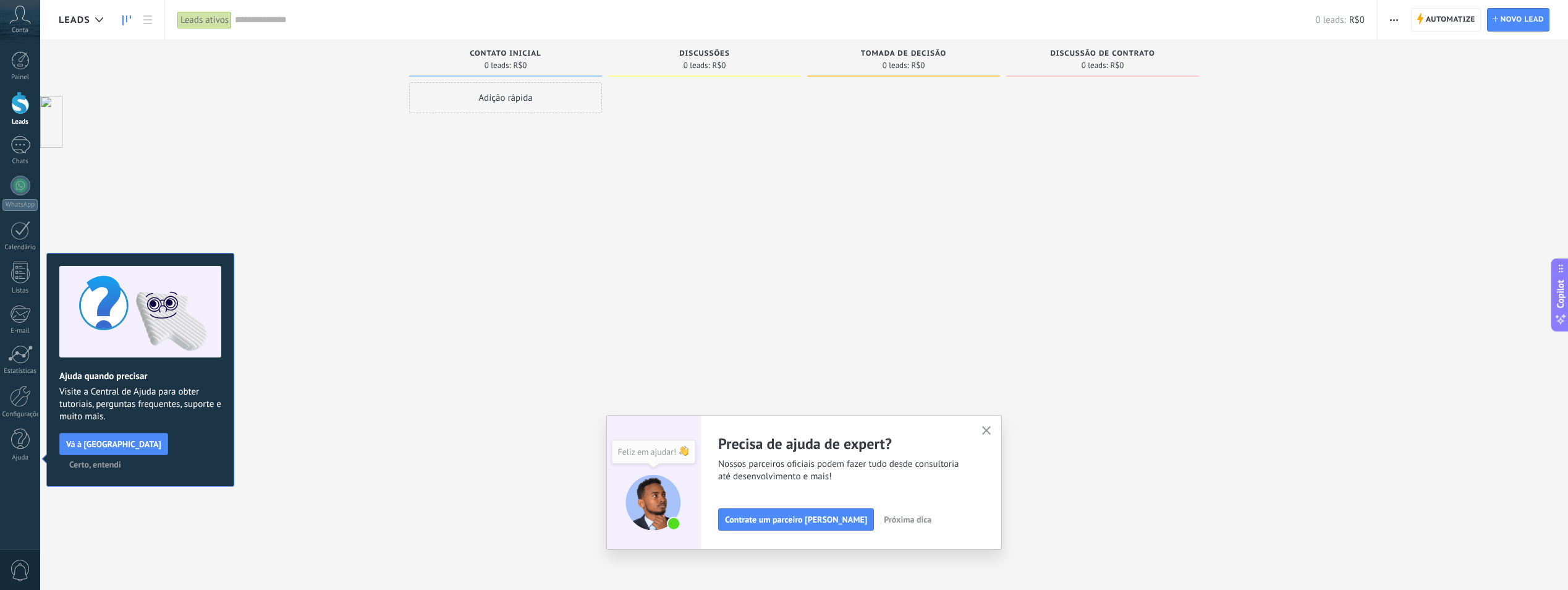
drag, startPoint x: 191, startPoint y: 446, endPoint x: 210, endPoint y: 444, distance: 19.1
click at [121, 460] on span "Certo, entendi" at bounding box center [95, 464] width 52 height 9
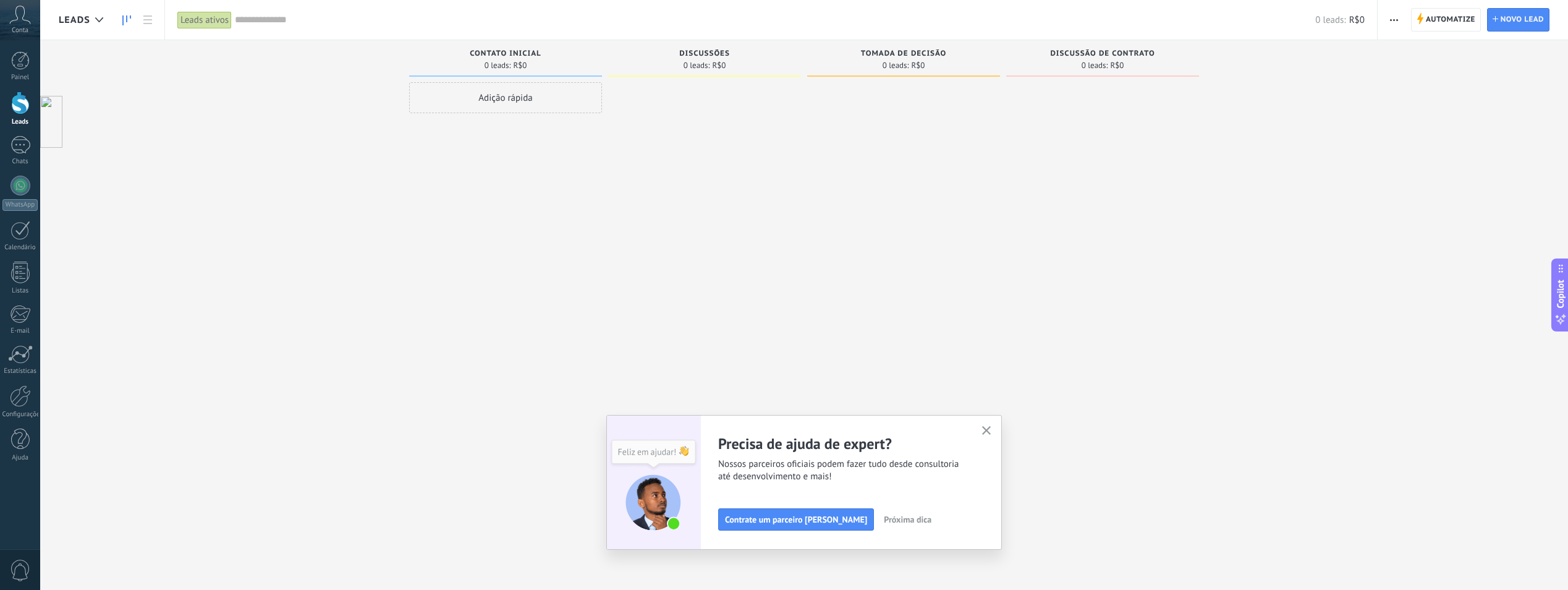
click at [990, 428] on icon "button" at bounding box center [987, 430] width 9 height 9
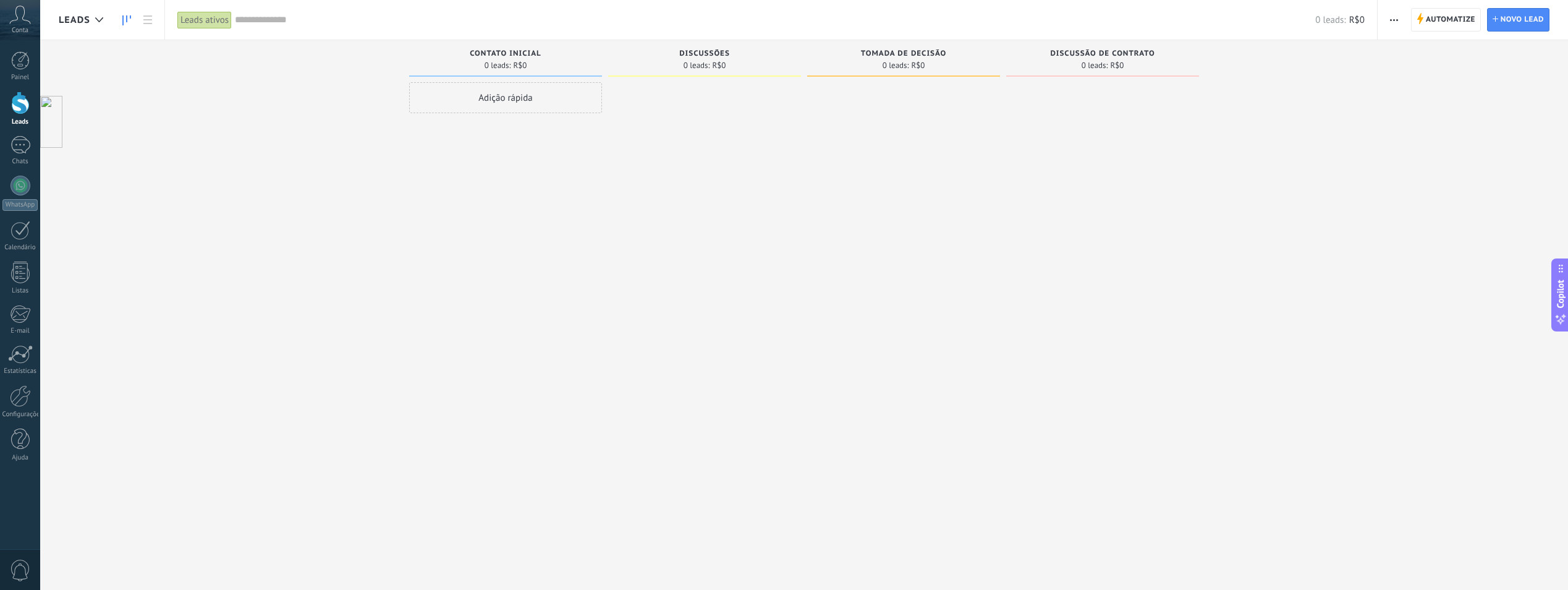
click at [68, 15] on span "Leads" at bounding box center [74, 20] width 32 height 11
click at [87, 19] on span "Leads" at bounding box center [74, 20] width 32 height 11
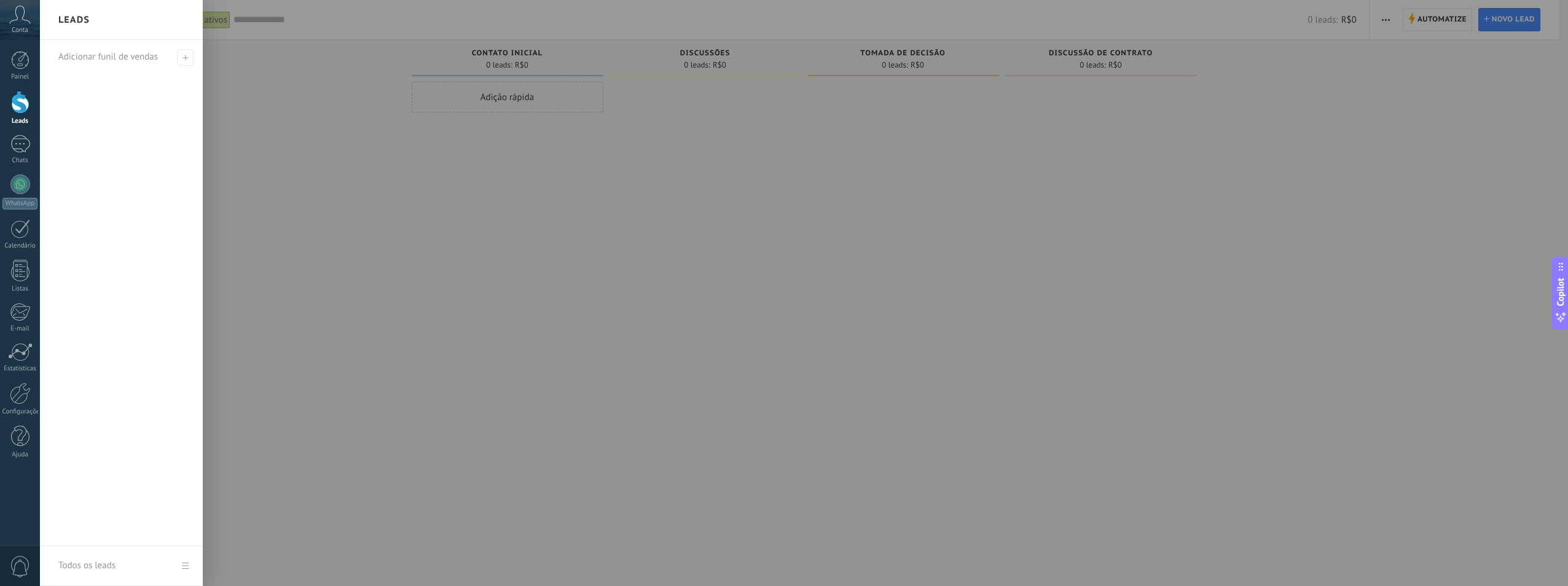
drag, startPoint x: 431, startPoint y: 148, endPoint x: 390, endPoint y: 138, distance: 42.2
click at [425, 148] on div at bounding box center [824, 293] width 1568 height 586
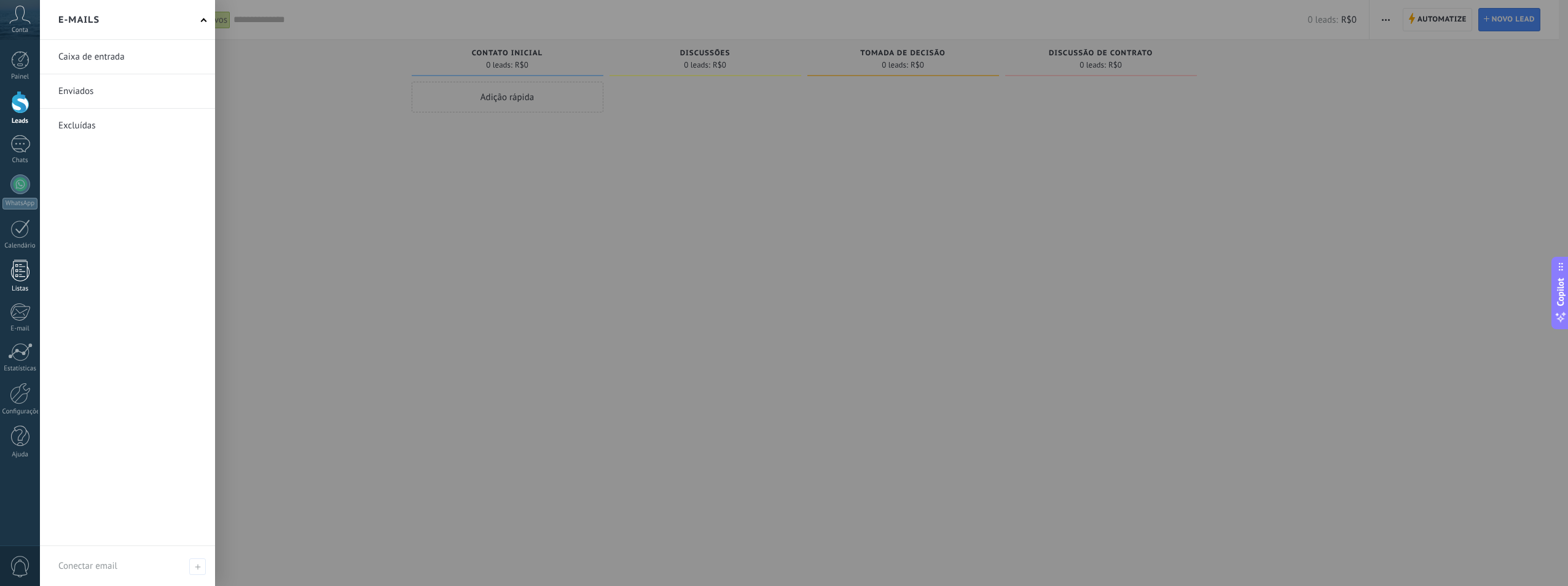
click at [25, 276] on div at bounding box center [20, 271] width 19 height 22
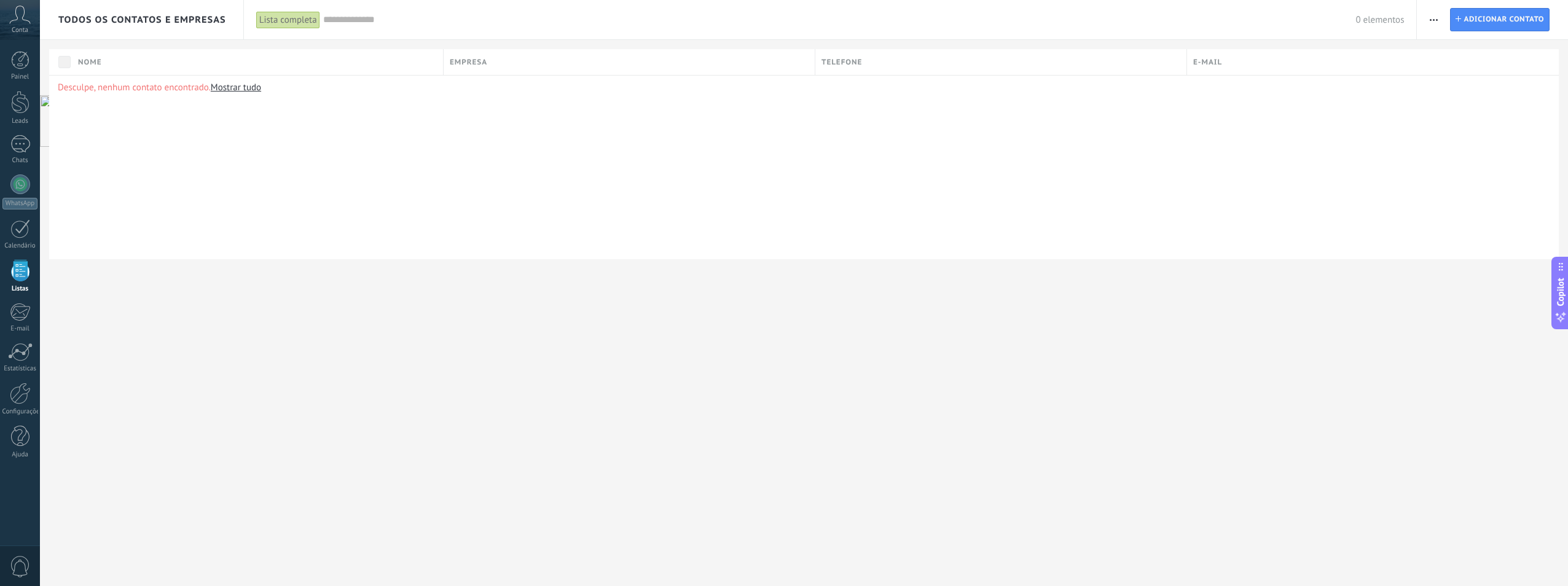
click at [141, 27] on div "Todos os contatos e Empresas" at bounding box center [142, 19] width 168 height 40
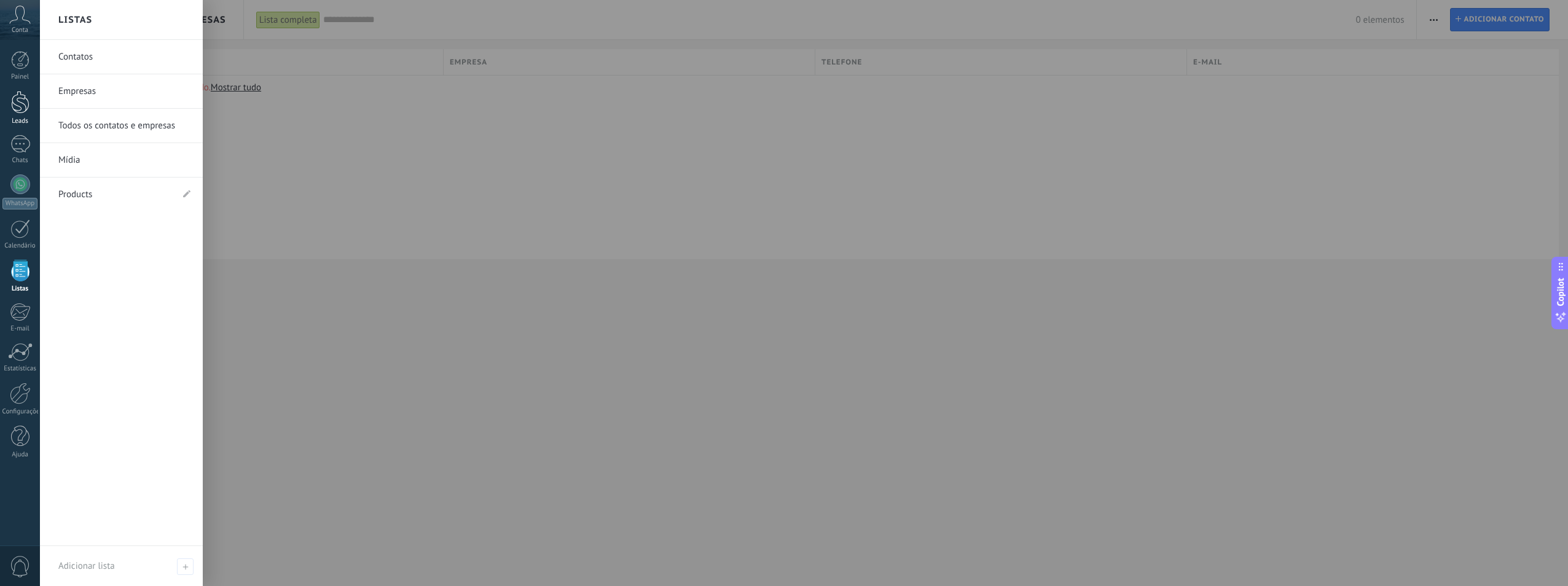
click at [21, 106] on div at bounding box center [20, 102] width 19 height 23
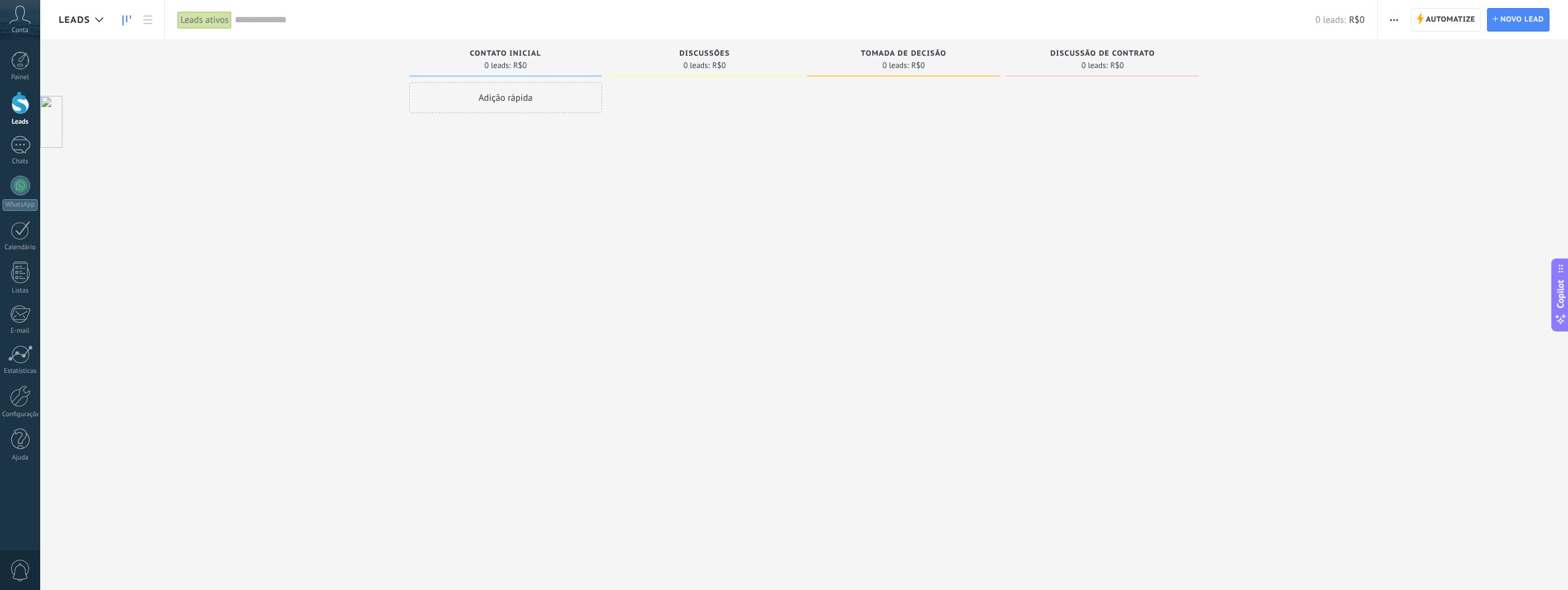
click at [82, 16] on span "Leads" at bounding box center [74, 20] width 32 height 11
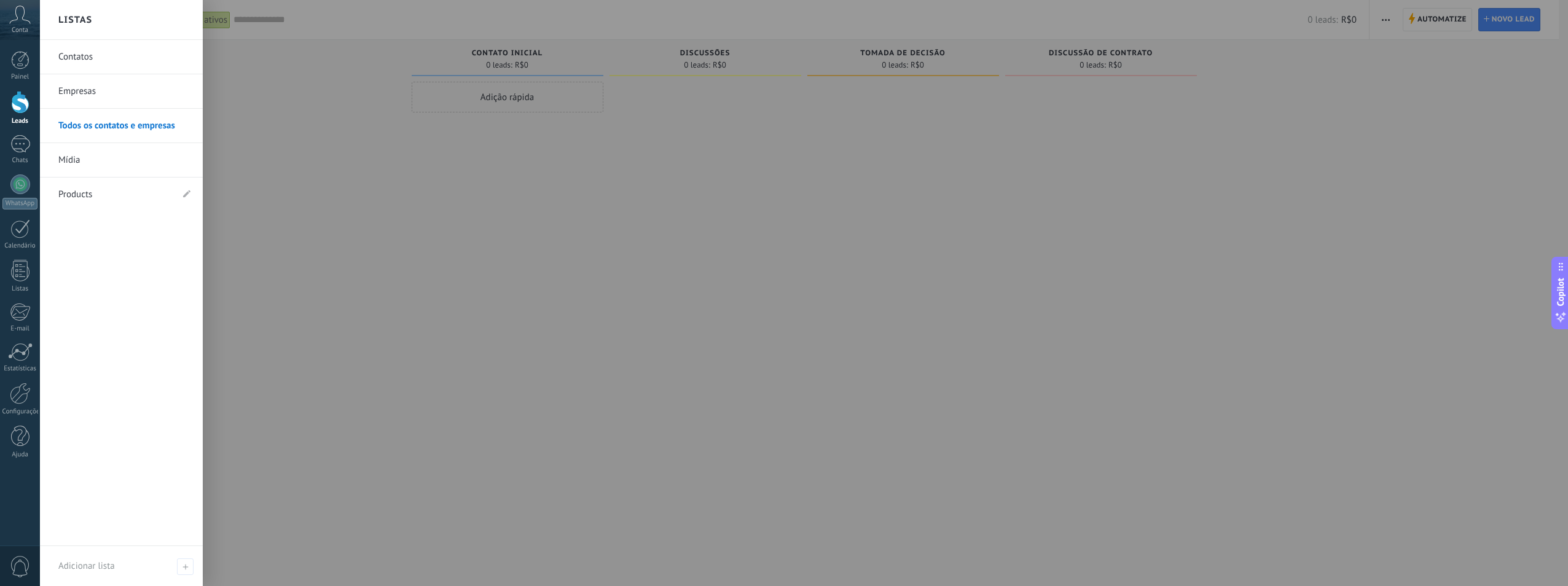
click at [81, 16] on h2 "Listas" at bounding box center [75, 20] width 34 height 39
click at [102, 19] on div "Listas" at bounding box center [121, 19] width 163 height 40
click at [409, 181] on div at bounding box center [824, 293] width 1568 height 586
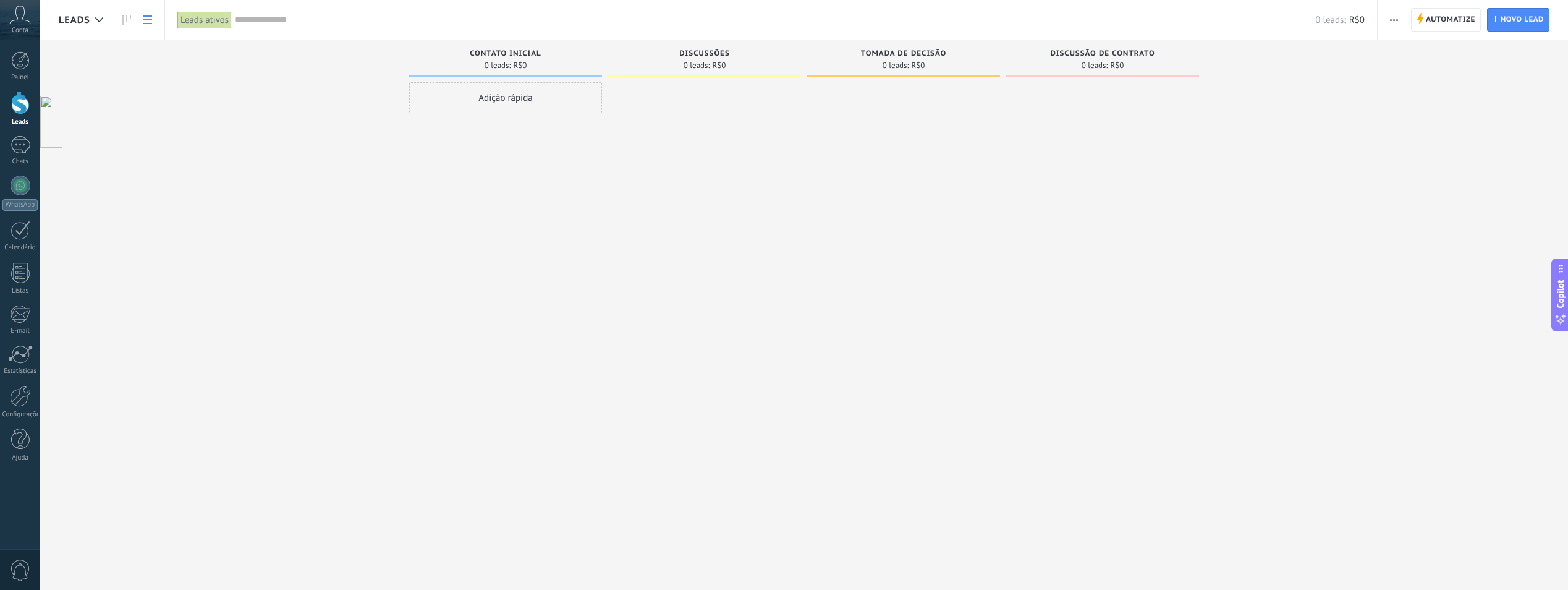
click at [147, 19] on use at bounding box center [148, 20] width 9 height 9
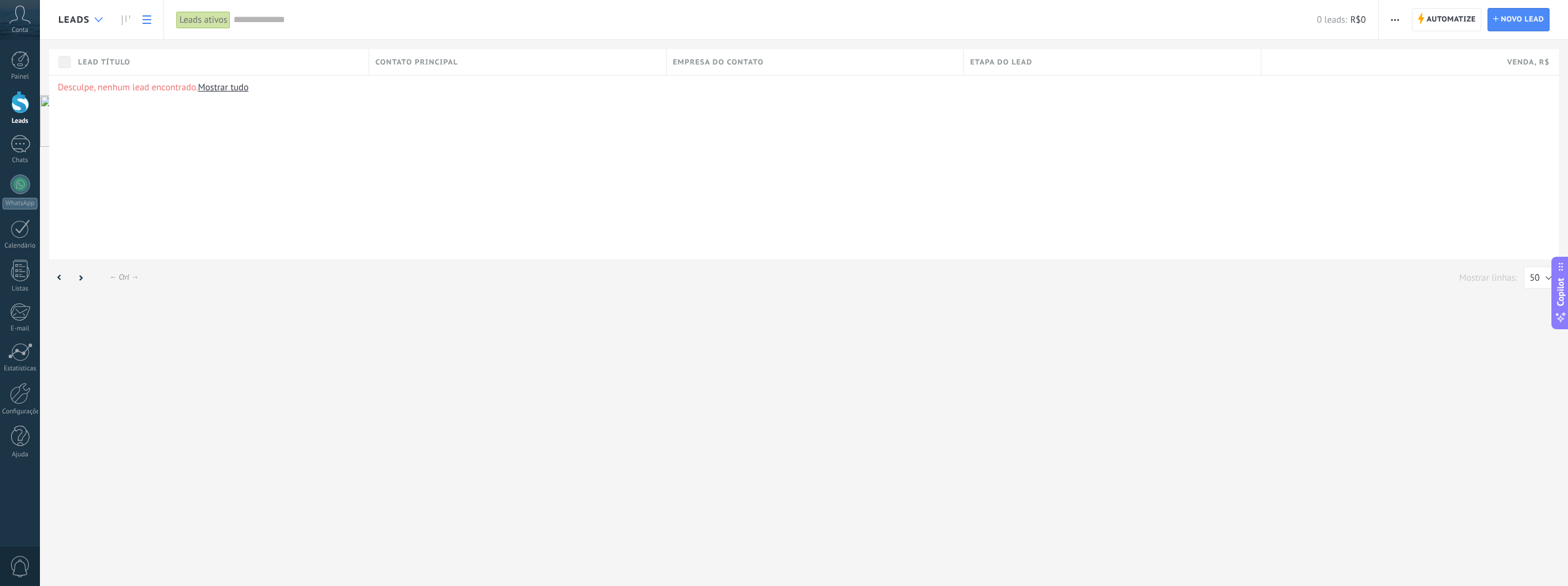
click at [88, 18] on div at bounding box center [98, 20] width 20 height 24
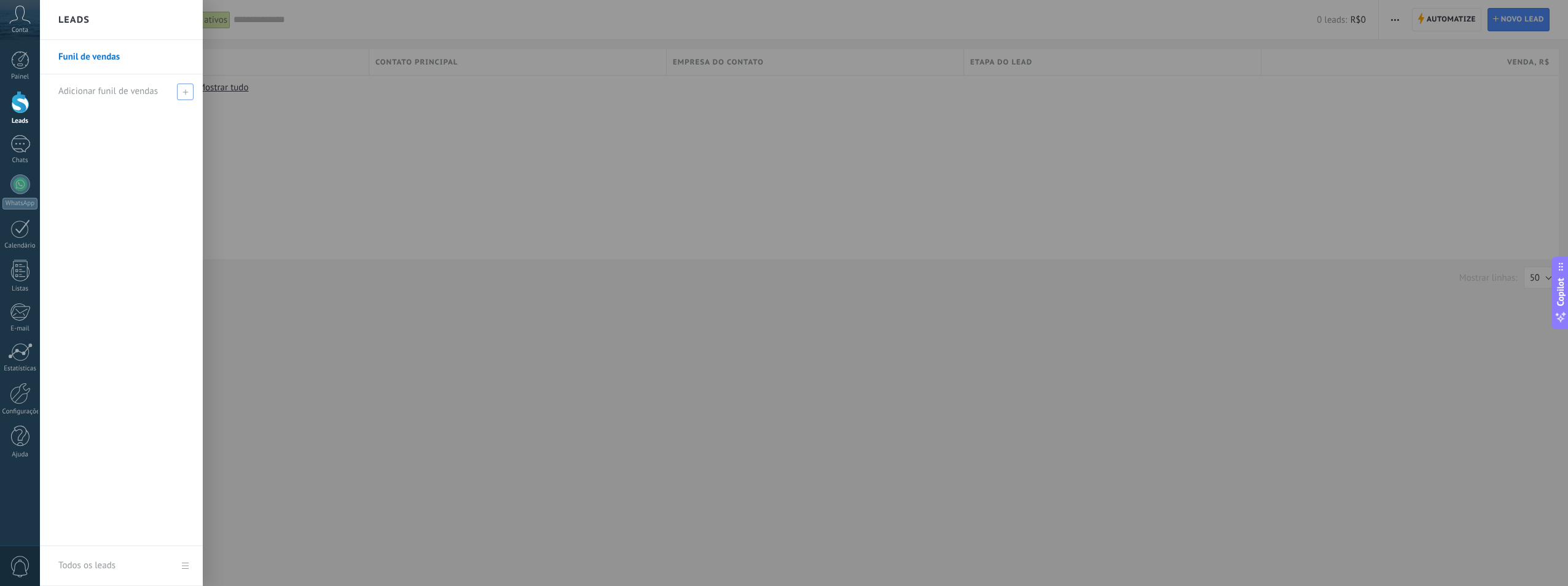
click at [104, 92] on span "Adicionar funil de vendas" at bounding box center [108, 91] width 100 height 11
drag, startPoint x: 761, startPoint y: 413, endPoint x: 774, endPoint y: 399, distance: 19.1
click at [764, 410] on div at bounding box center [824, 293] width 1568 height 586
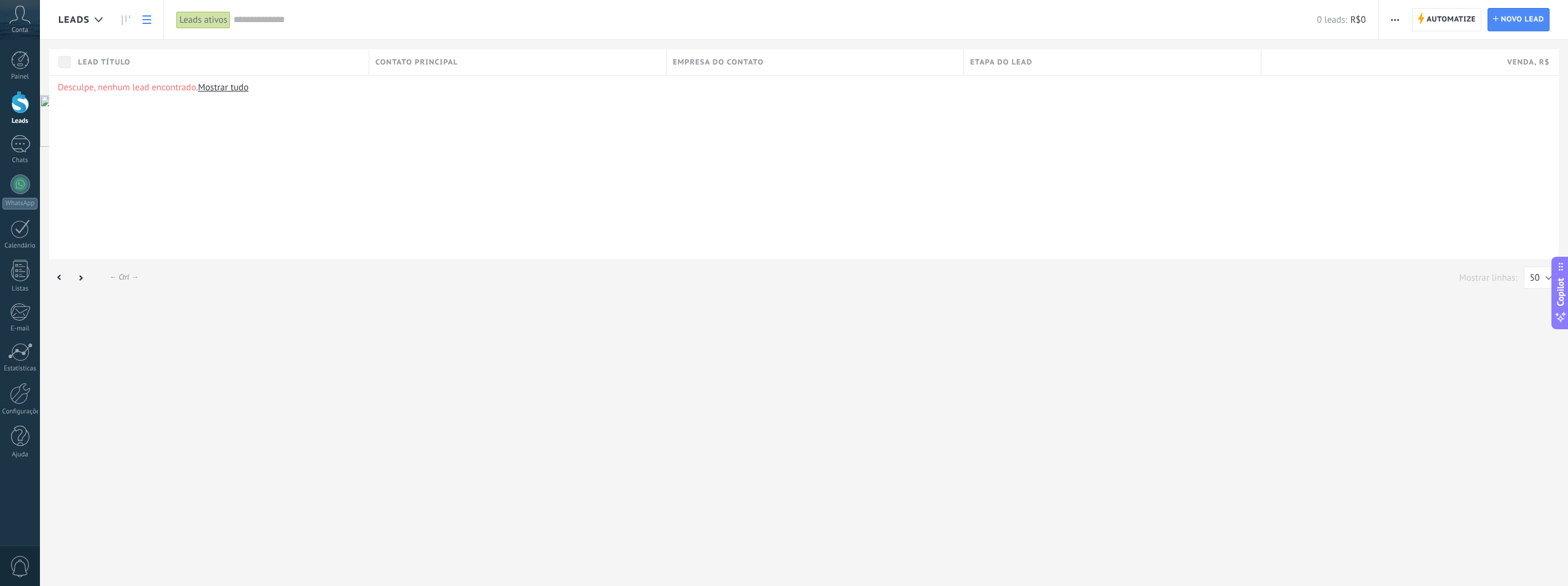
click at [11, 15] on icon at bounding box center [19, 15] width 22 height 19
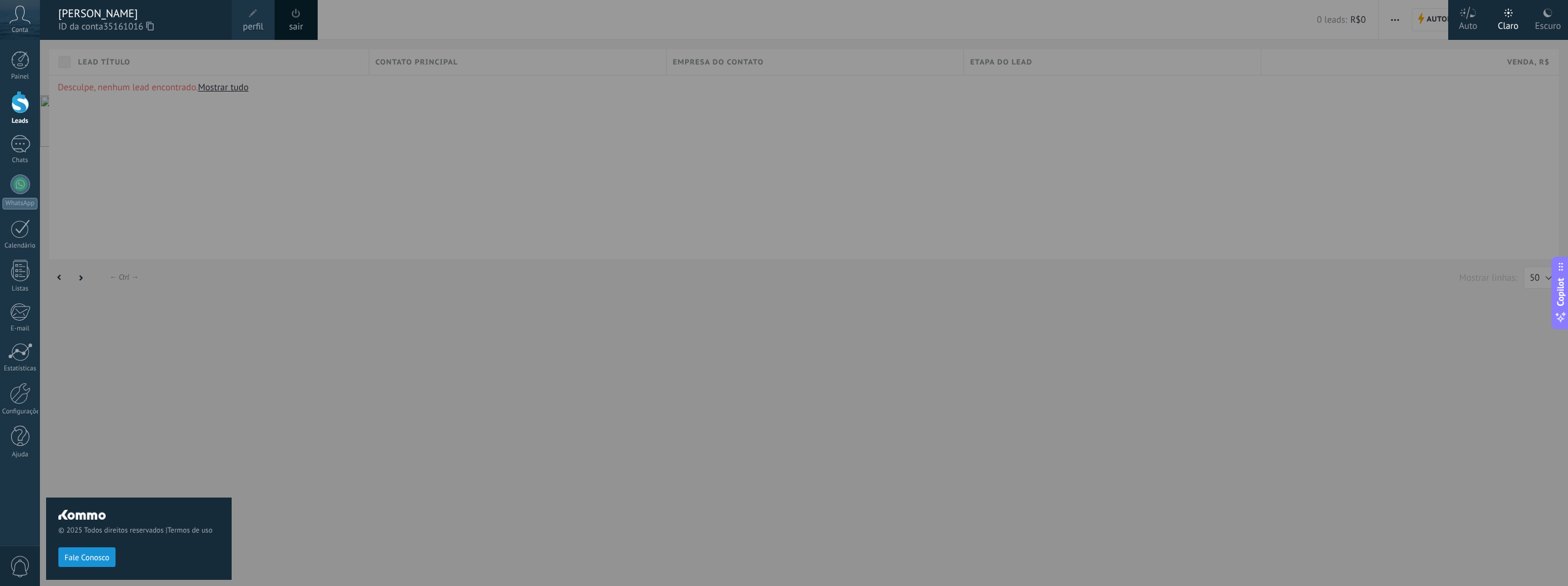
click at [299, 11] on span at bounding box center [296, 13] width 9 height 9
